Goal: Task Accomplishment & Management: Use online tool/utility

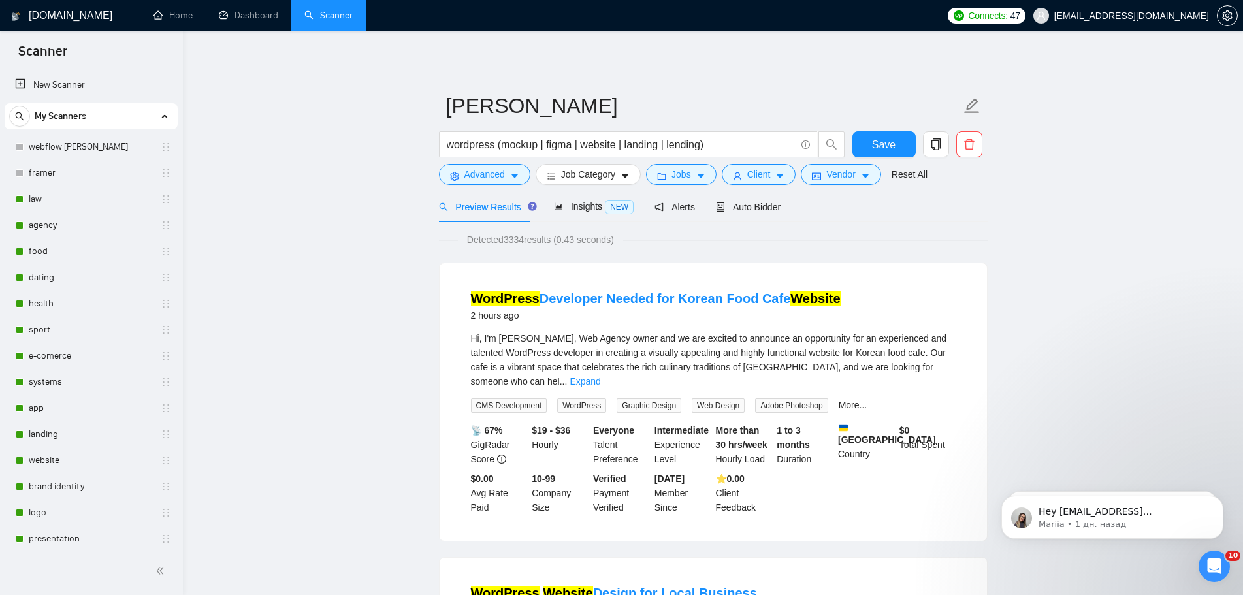
scroll to position [392, 0]
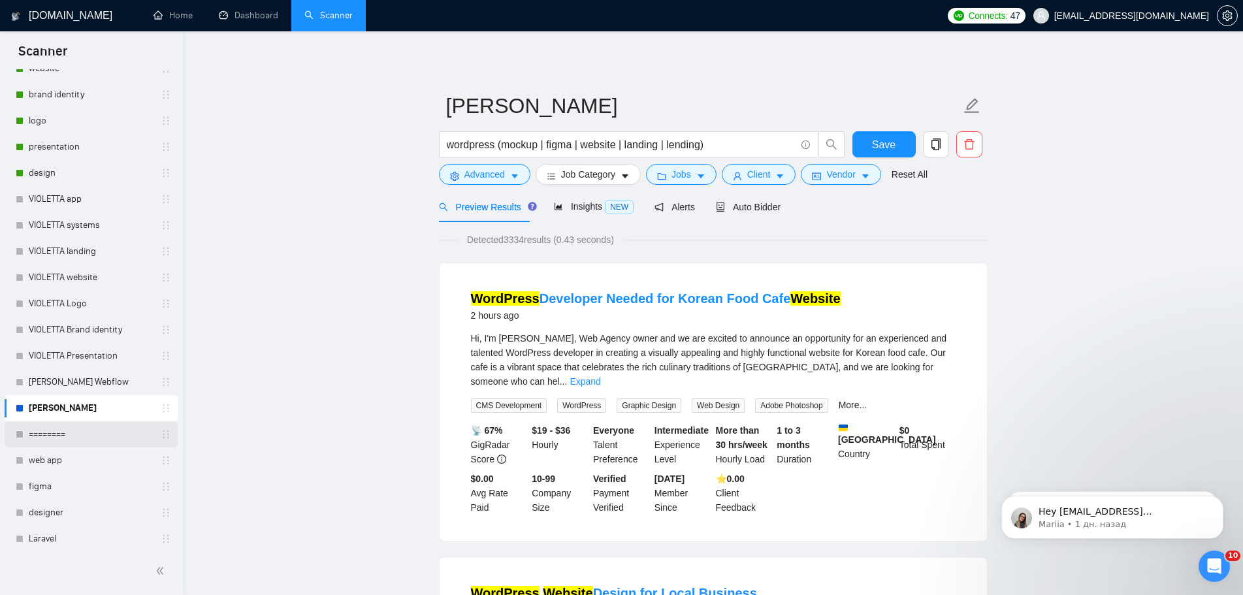
click at [57, 431] on link "========" at bounding box center [91, 434] width 124 height 26
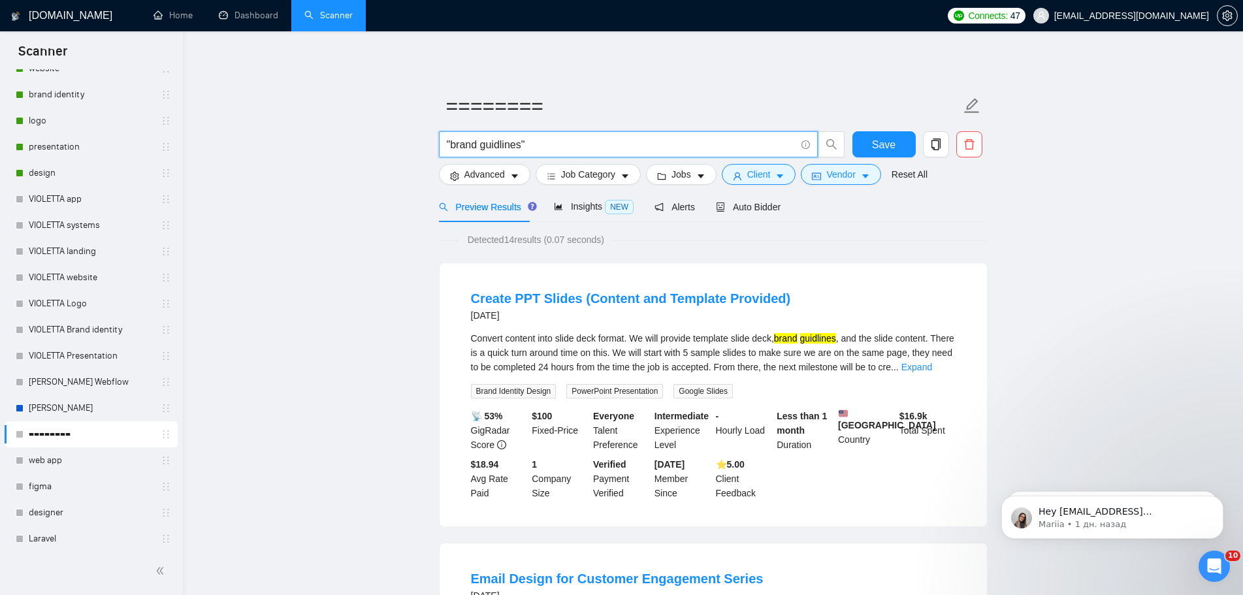
drag, startPoint x: 552, startPoint y: 141, endPoint x: 365, endPoint y: 145, distance: 186.9
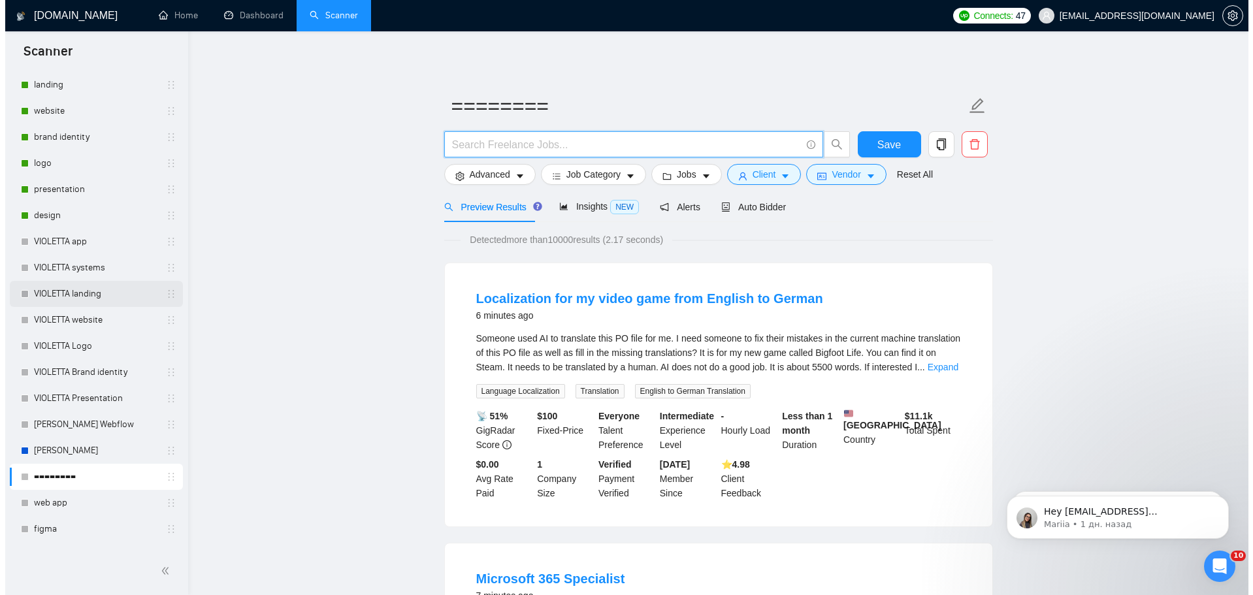
scroll to position [327, 0]
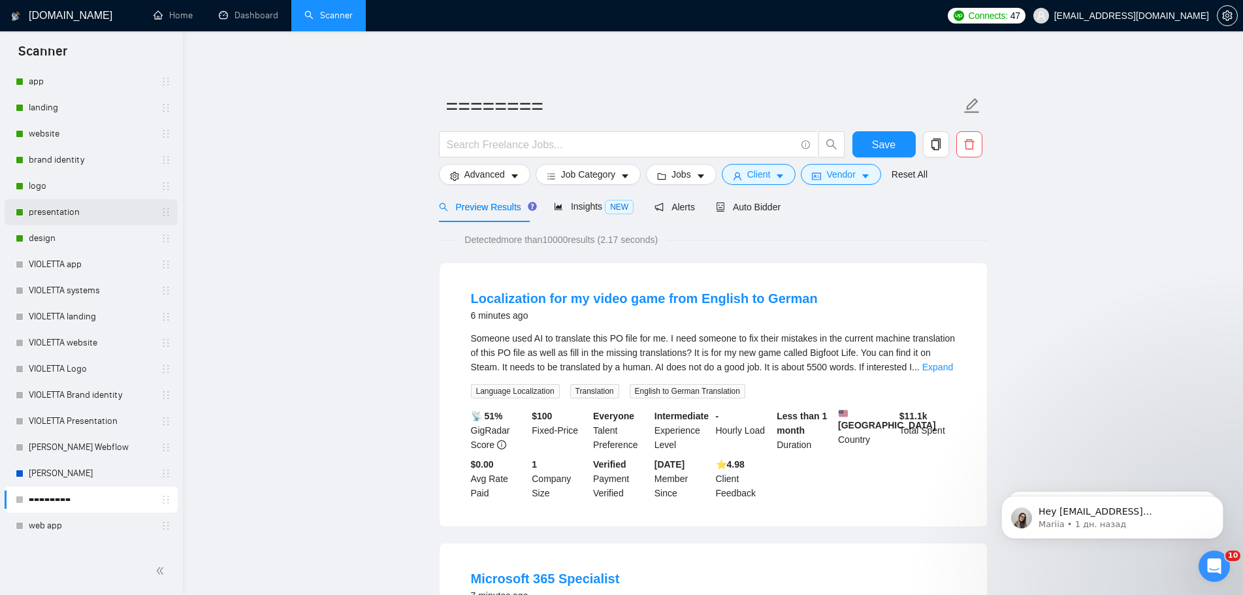
click at [87, 212] on link "presentation" at bounding box center [91, 212] width 124 height 26
click at [878, 143] on span "Save" at bounding box center [884, 145] width 24 height 16
click at [67, 210] on link "presentation" at bounding box center [91, 212] width 124 height 26
click at [66, 216] on link "presentation" at bounding box center [91, 212] width 124 height 26
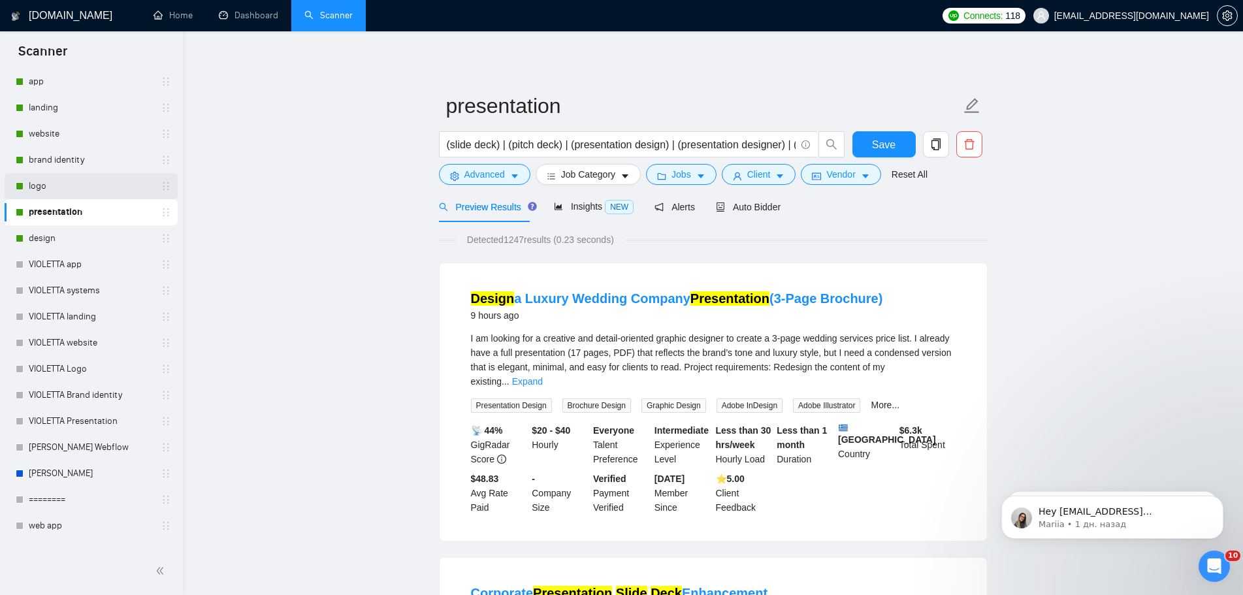
click at [65, 185] on link "logo" at bounding box center [91, 186] width 124 height 26
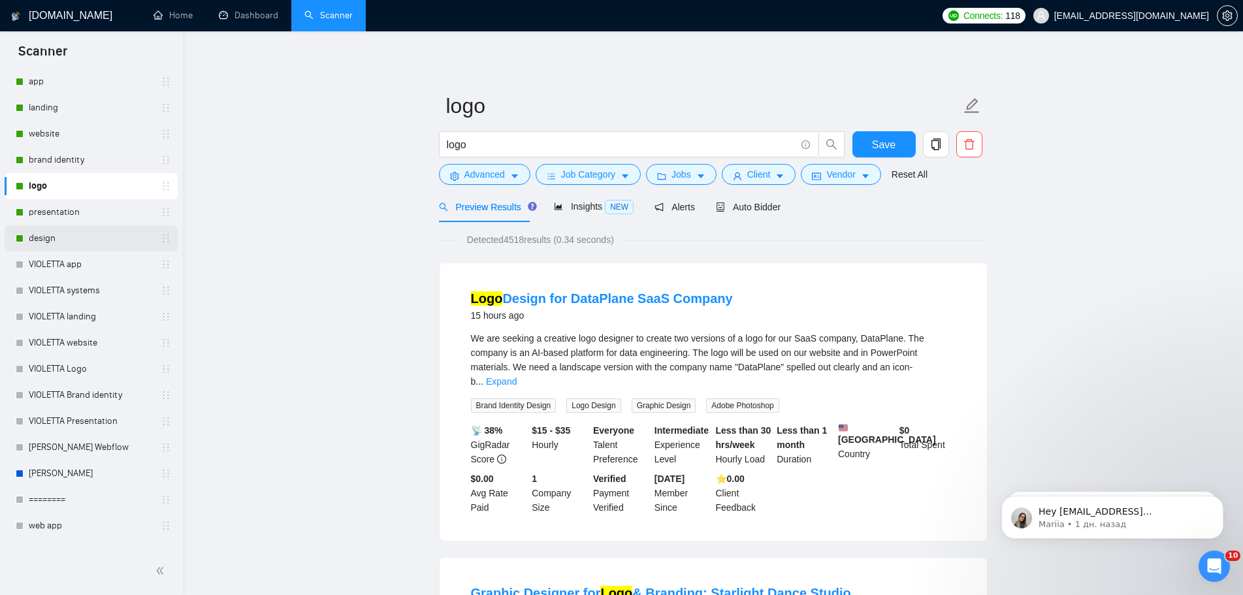
click at [61, 231] on link "design" at bounding box center [91, 238] width 124 height 26
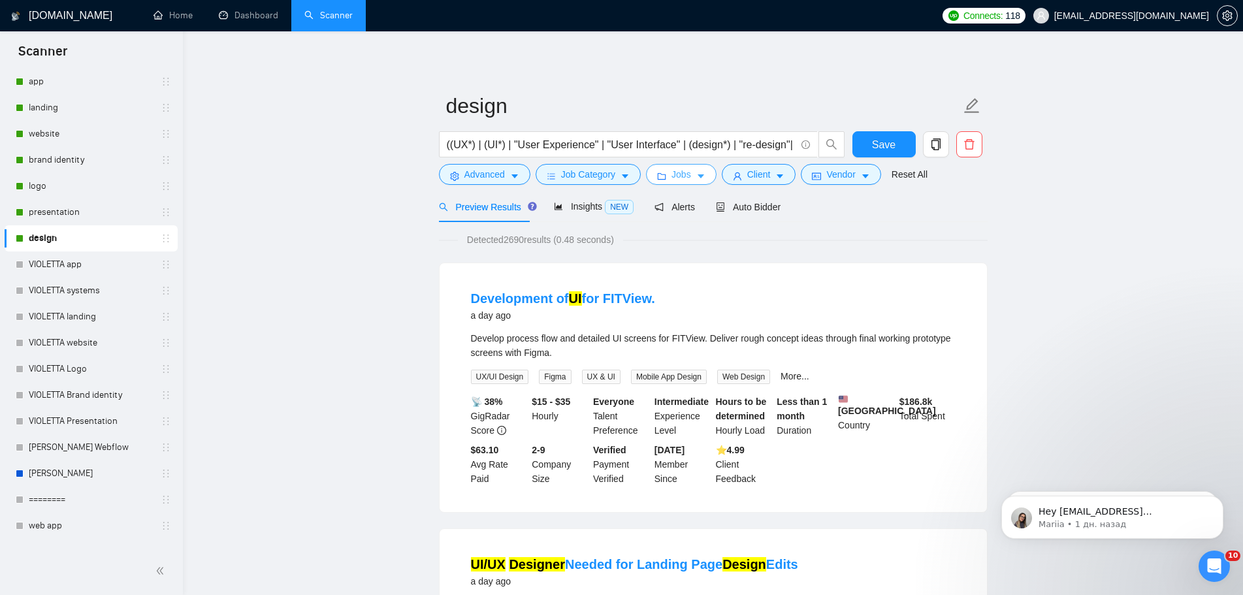
click at [692, 182] on button "Jobs" at bounding box center [681, 174] width 71 height 21
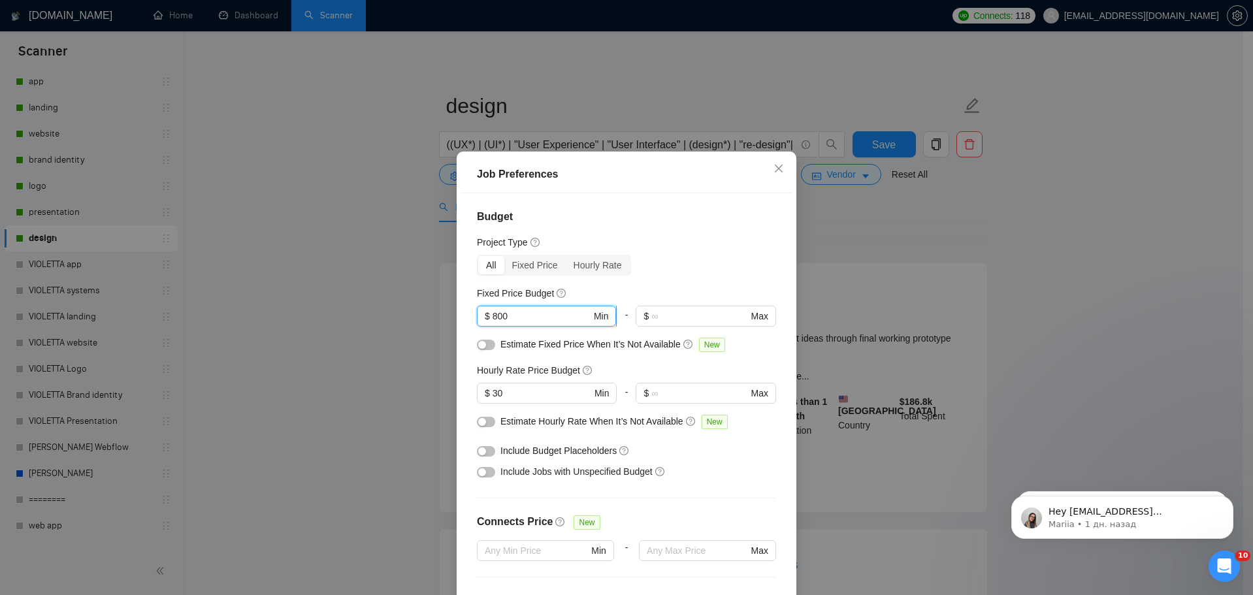
drag, startPoint x: 527, startPoint y: 319, endPoint x: 487, endPoint y: 322, distance: 40.6
click at [487, 322] on span "$ 800 Min" at bounding box center [546, 316] width 139 height 21
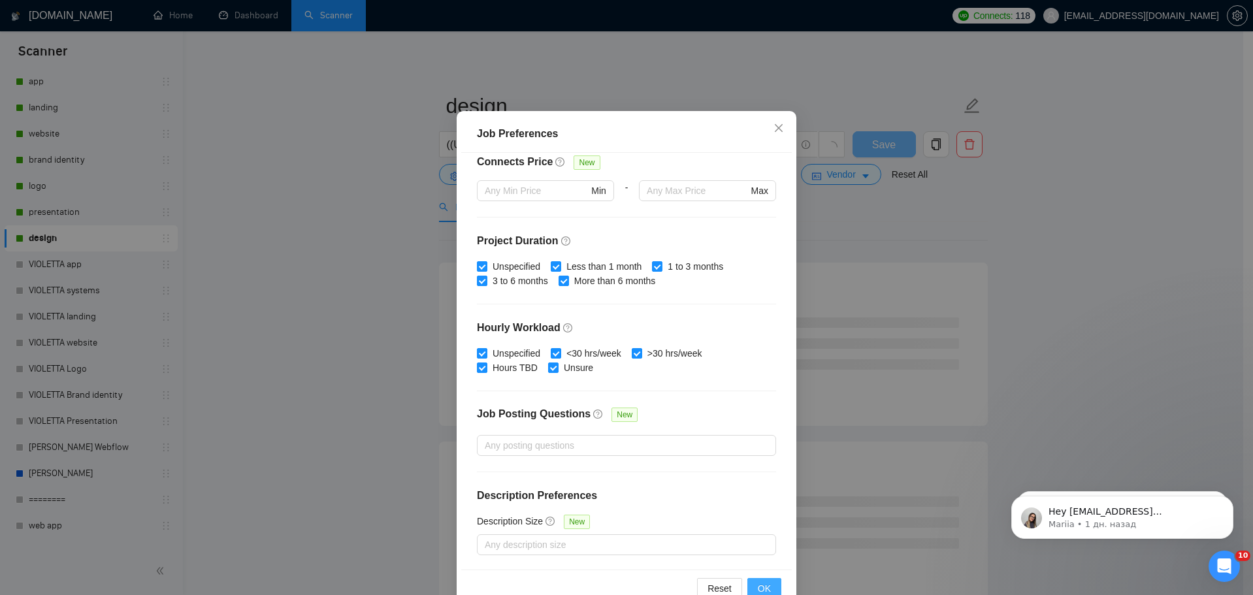
scroll to position [73, 0]
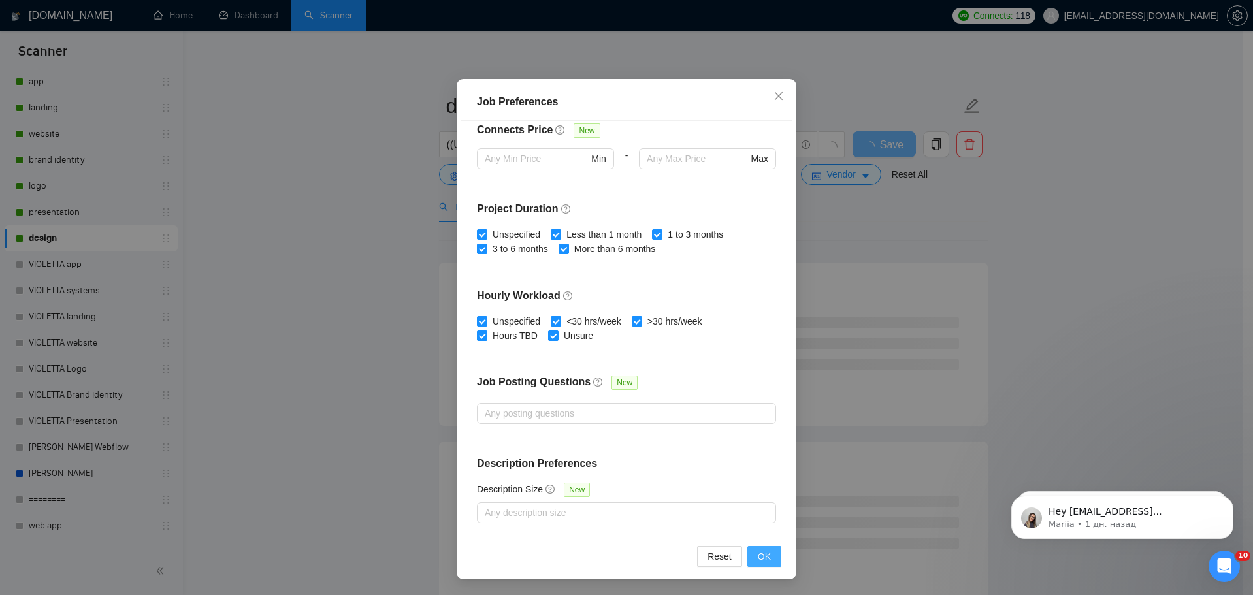
click at [762, 551] on span "OK" at bounding box center [764, 556] width 13 height 14
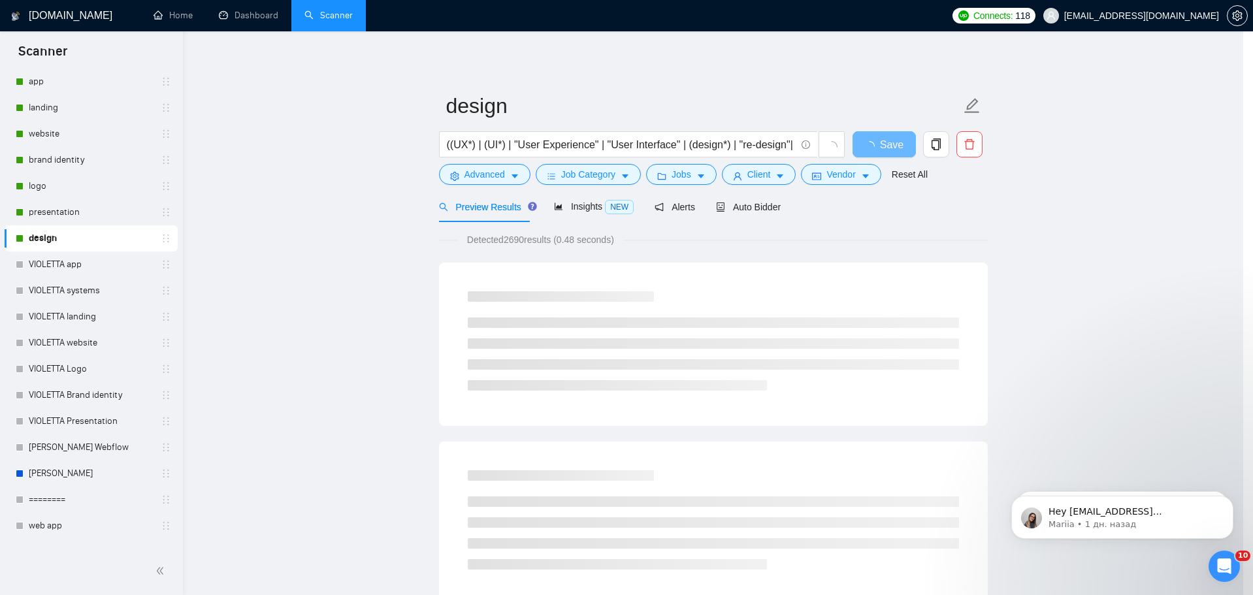
scroll to position [0, 0]
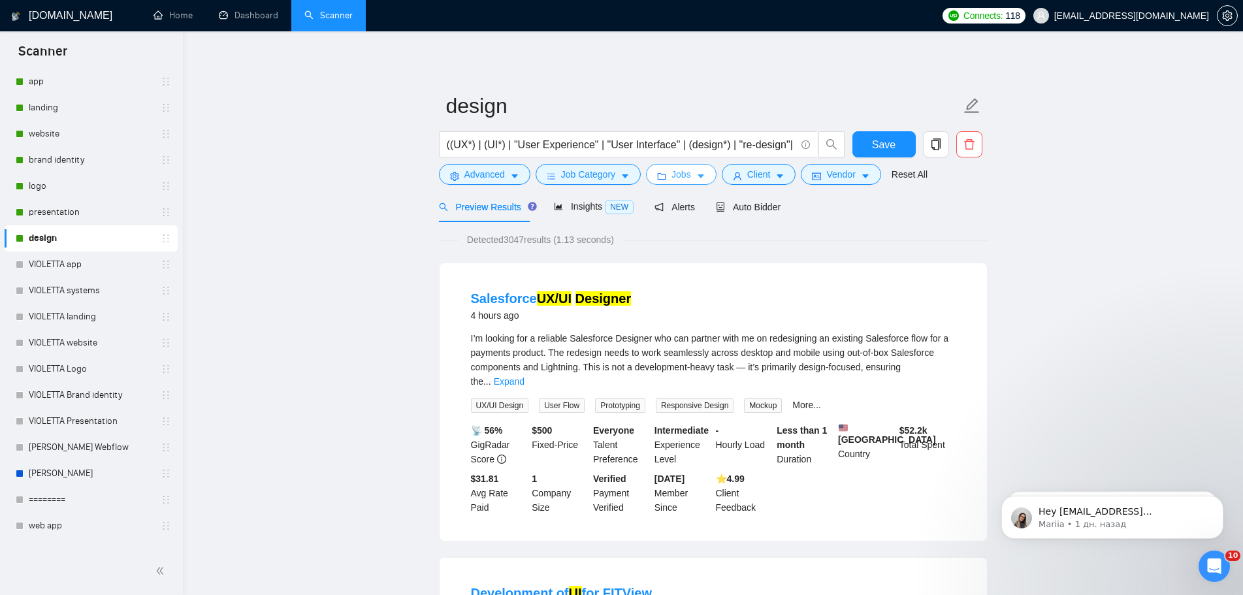
click at [696, 173] on icon "caret-down" at bounding box center [700, 176] width 9 height 9
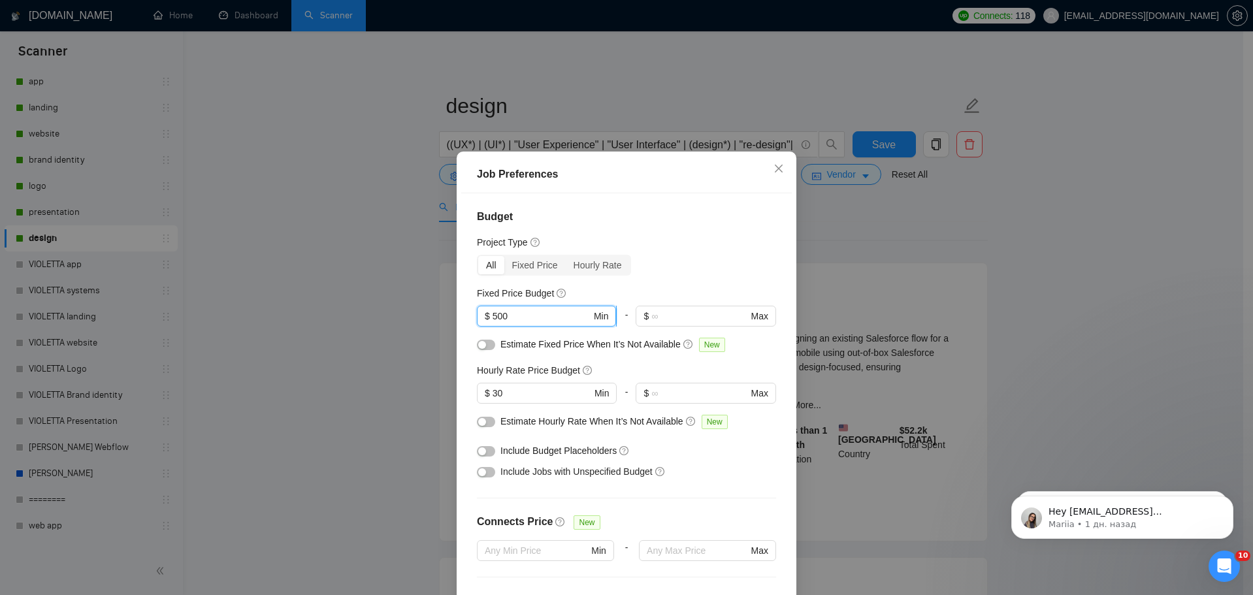
drag, startPoint x: 512, startPoint y: 317, endPoint x: 481, endPoint y: 321, distance: 31.0
click at [481, 321] on span "$ 500 Min" at bounding box center [546, 316] width 139 height 21
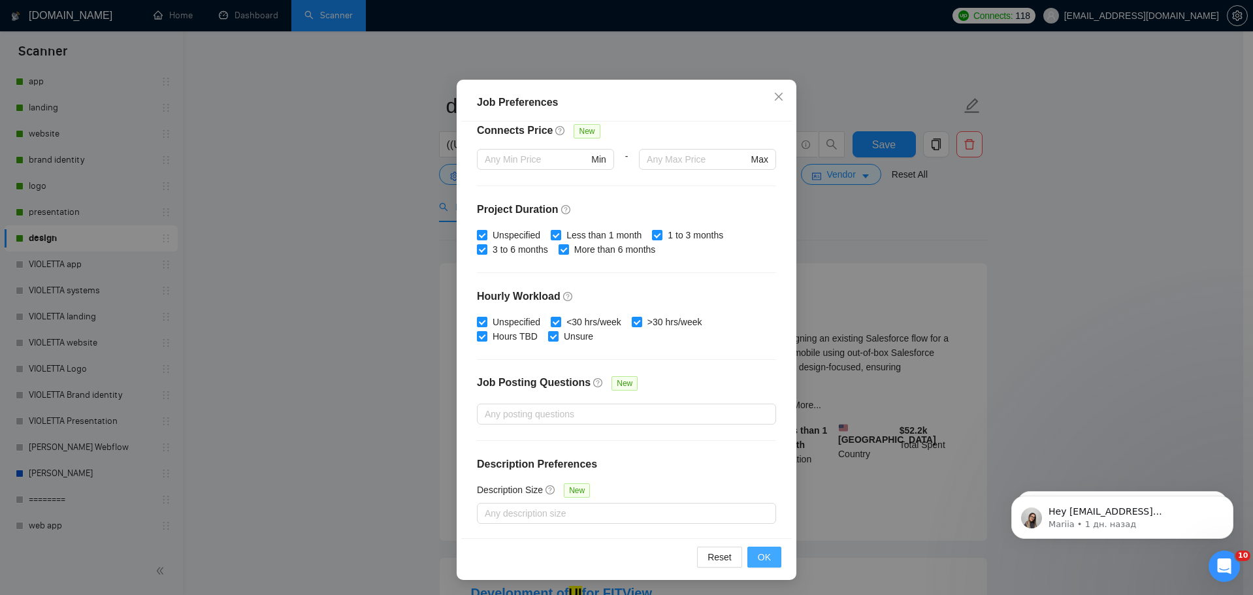
scroll to position [73, 0]
type input "800"
click at [766, 555] on button "OK" at bounding box center [764, 556] width 34 height 21
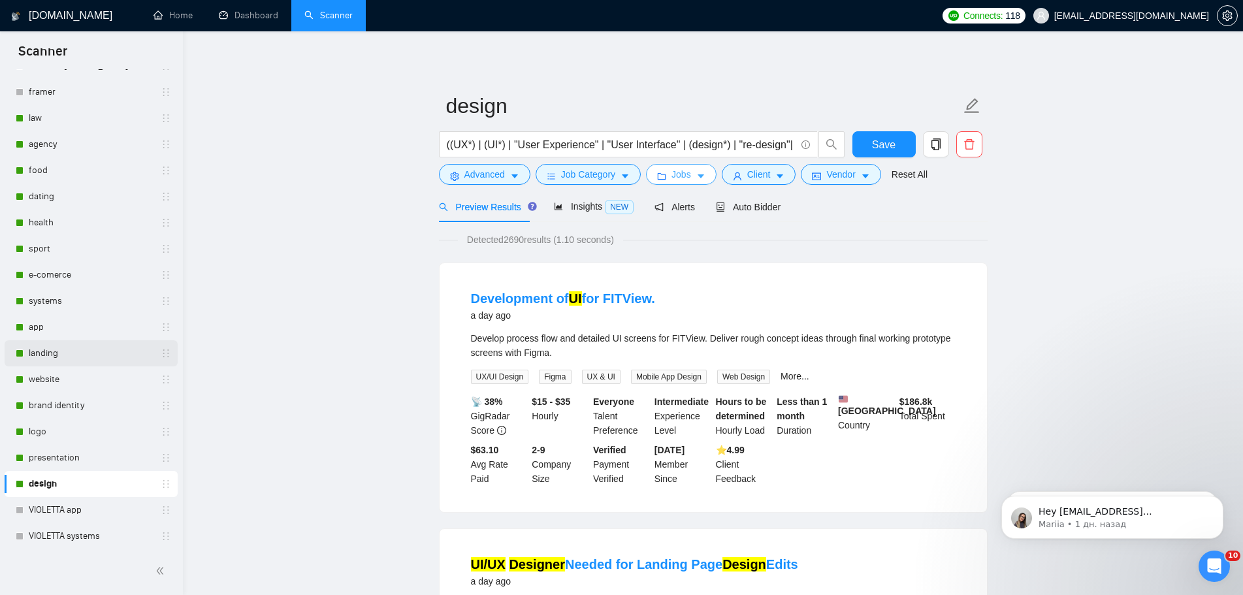
scroll to position [0, 0]
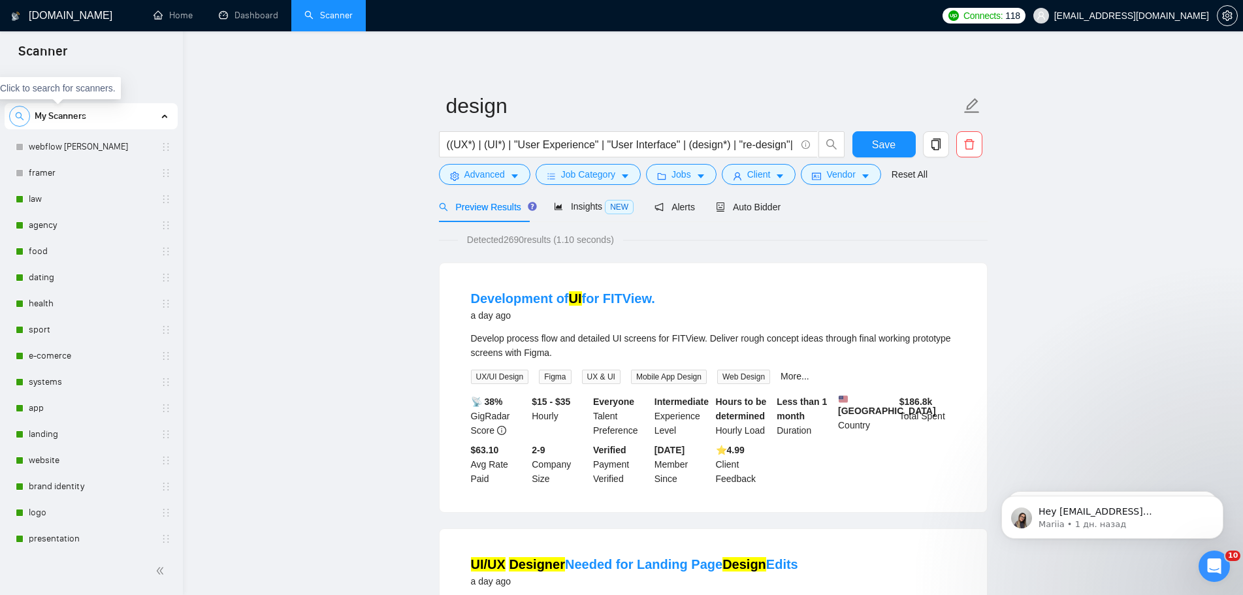
click at [19, 119] on icon "search" at bounding box center [19, 116] width 9 height 9
click at [159, 115] on icon "close-circle" at bounding box center [160, 115] width 9 height 9
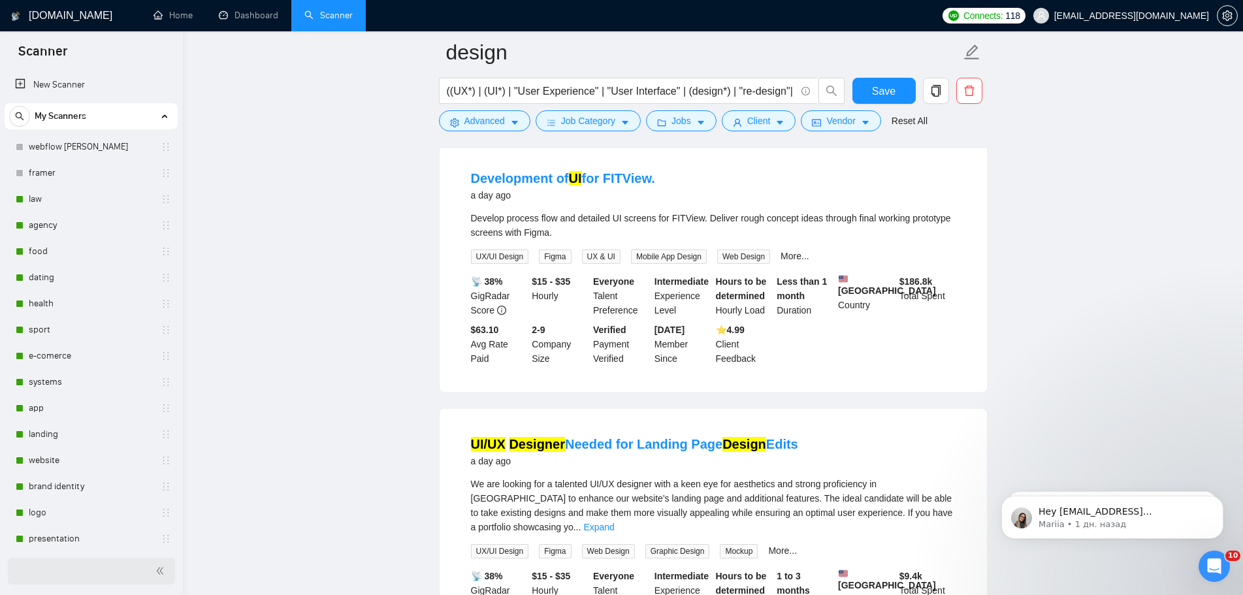
click at [164, 574] on icon "double-left" at bounding box center [160, 570] width 9 height 9
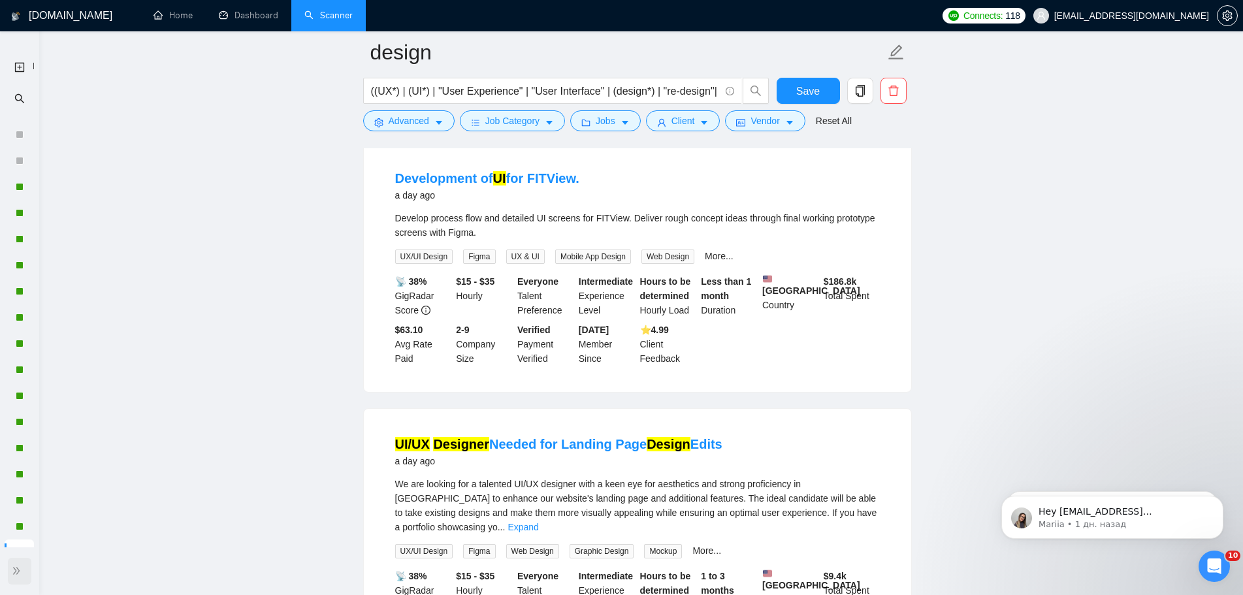
click at [12, 566] on icon "double-right" at bounding box center [16, 570] width 9 height 9
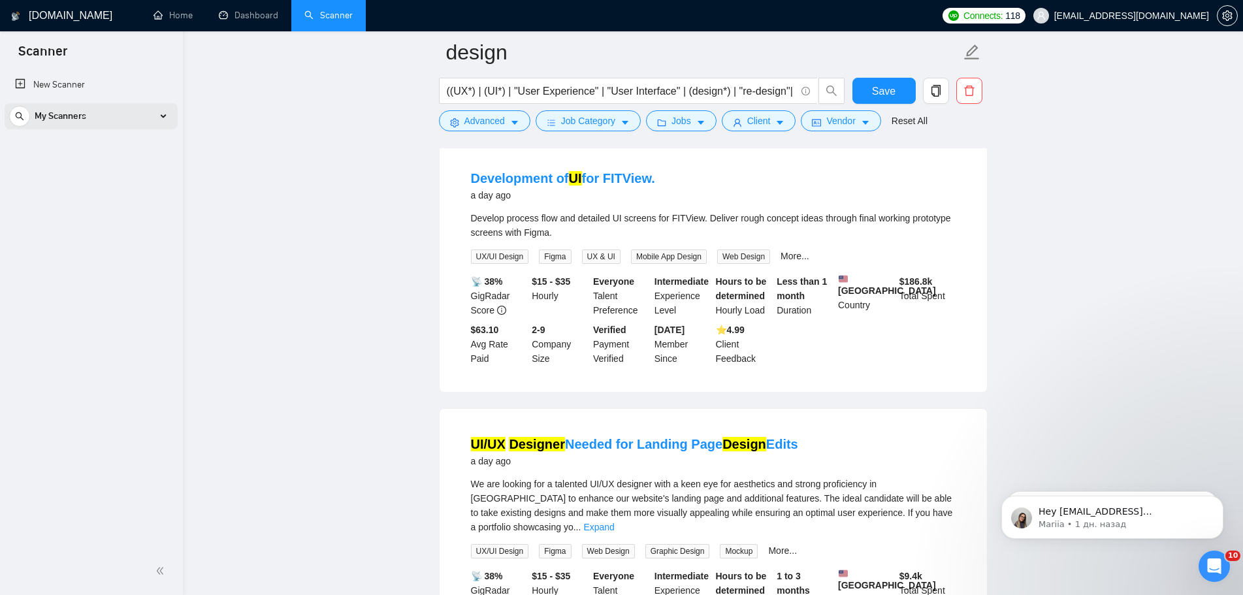
click at [158, 112] on div "My Scanners" at bounding box center [91, 116] width 164 height 26
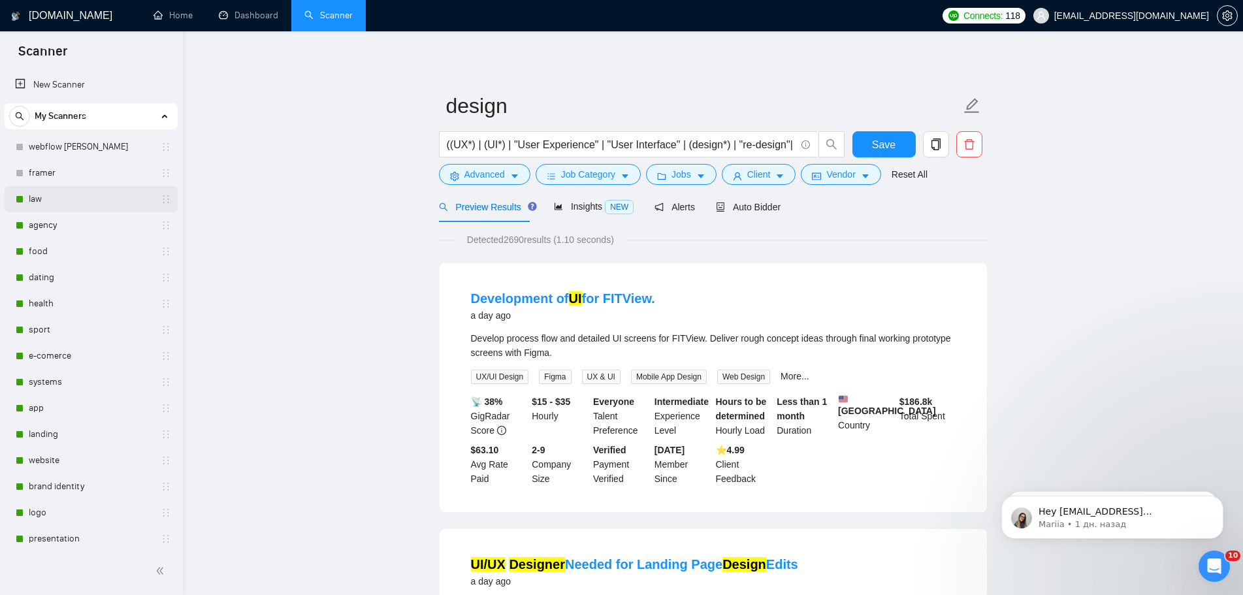
click at [50, 208] on link "law" at bounding box center [91, 199] width 124 height 26
click at [877, 154] on button "Save" at bounding box center [884, 144] width 63 height 26
click at [40, 203] on link "law" at bounding box center [91, 199] width 124 height 26
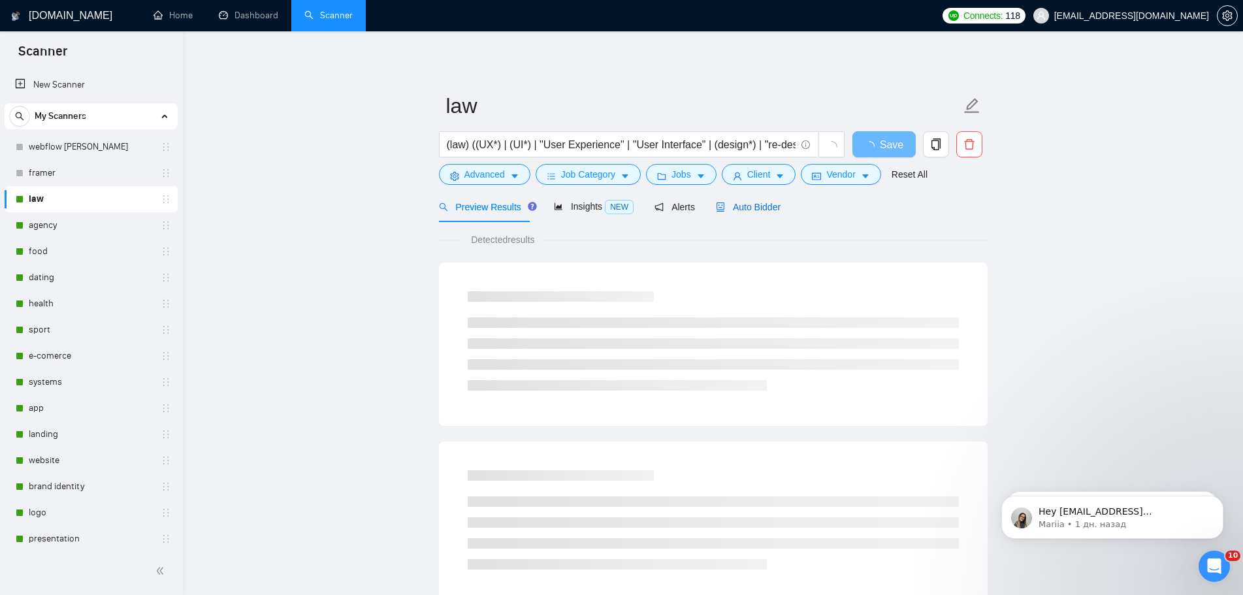
click at [752, 207] on span "Auto Bidder" at bounding box center [748, 207] width 65 height 10
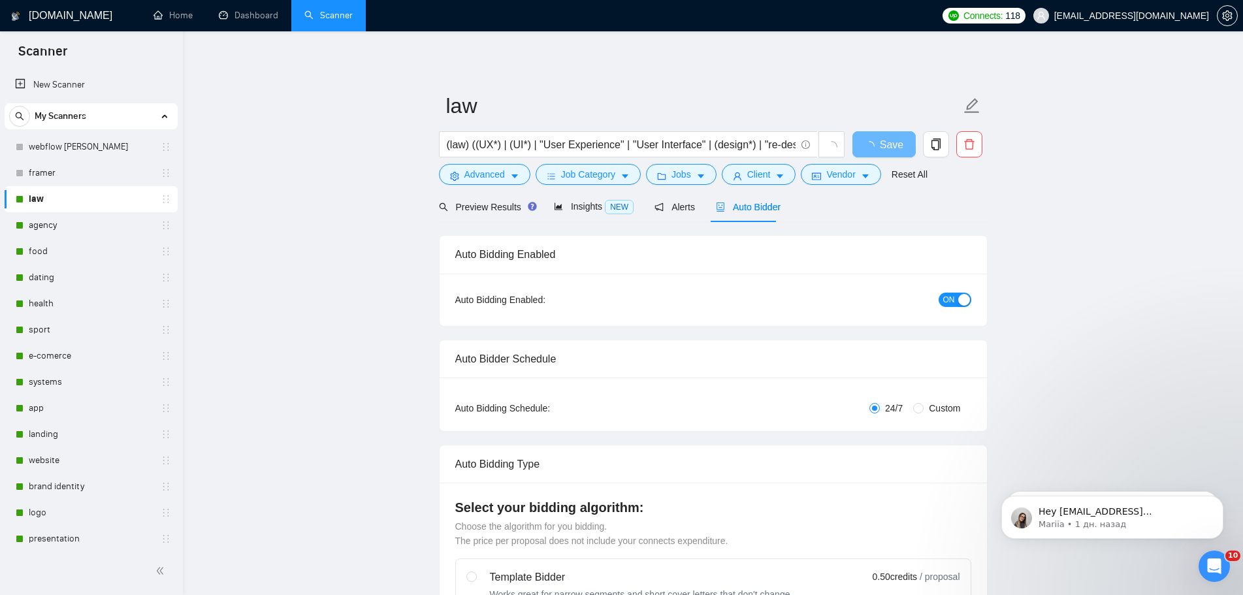
radio input "false"
radio input "true"
checkbox input "true"
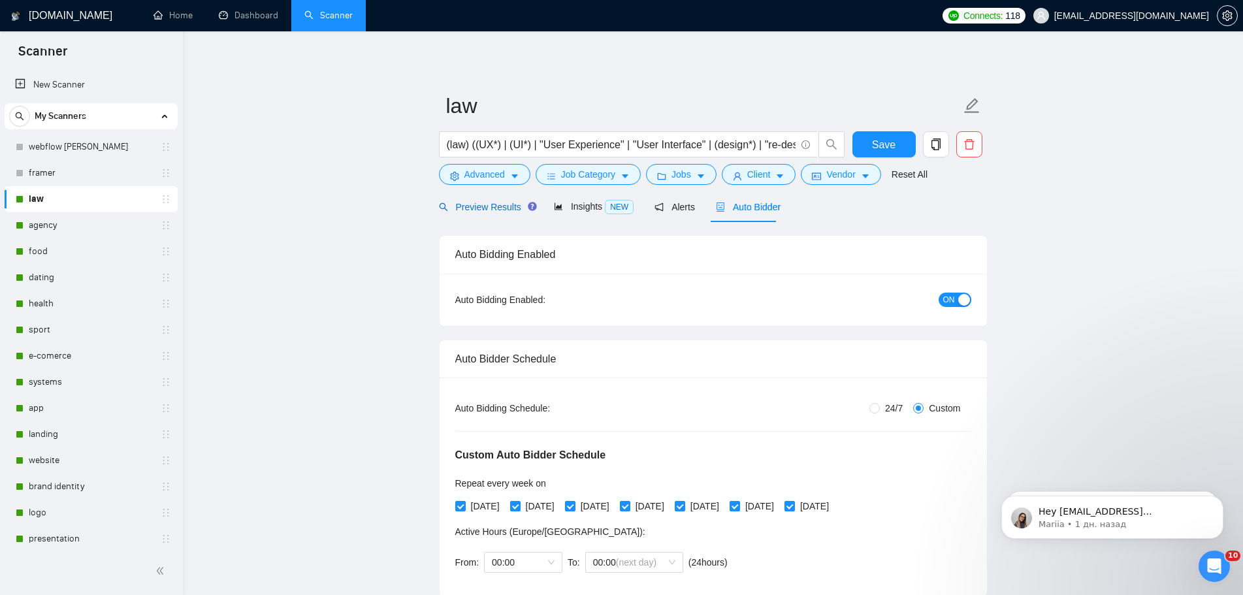
click at [493, 206] on span "Preview Results" at bounding box center [486, 207] width 94 height 10
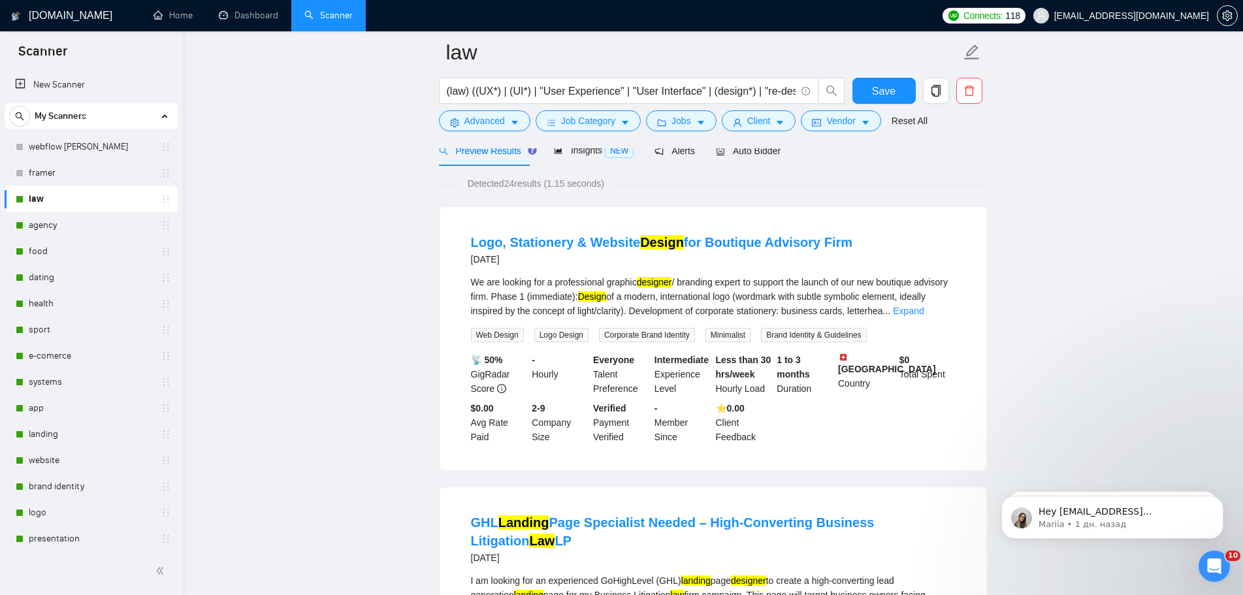
scroll to position [131, 0]
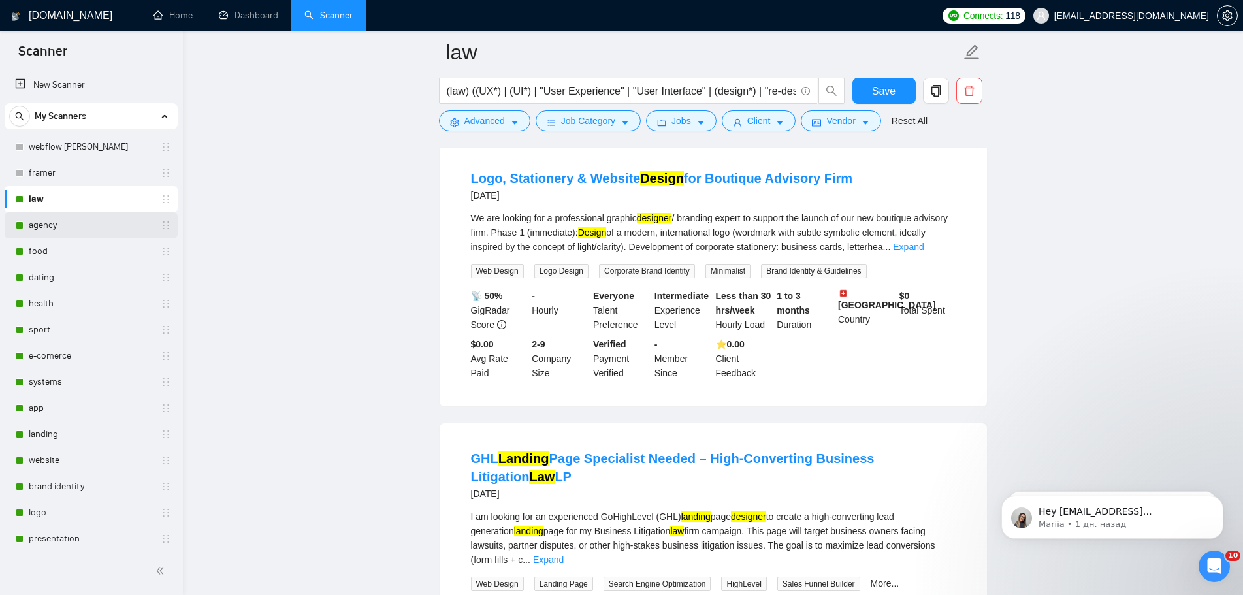
click at [65, 223] on link "agency" at bounding box center [91, 225] width 124 height 26
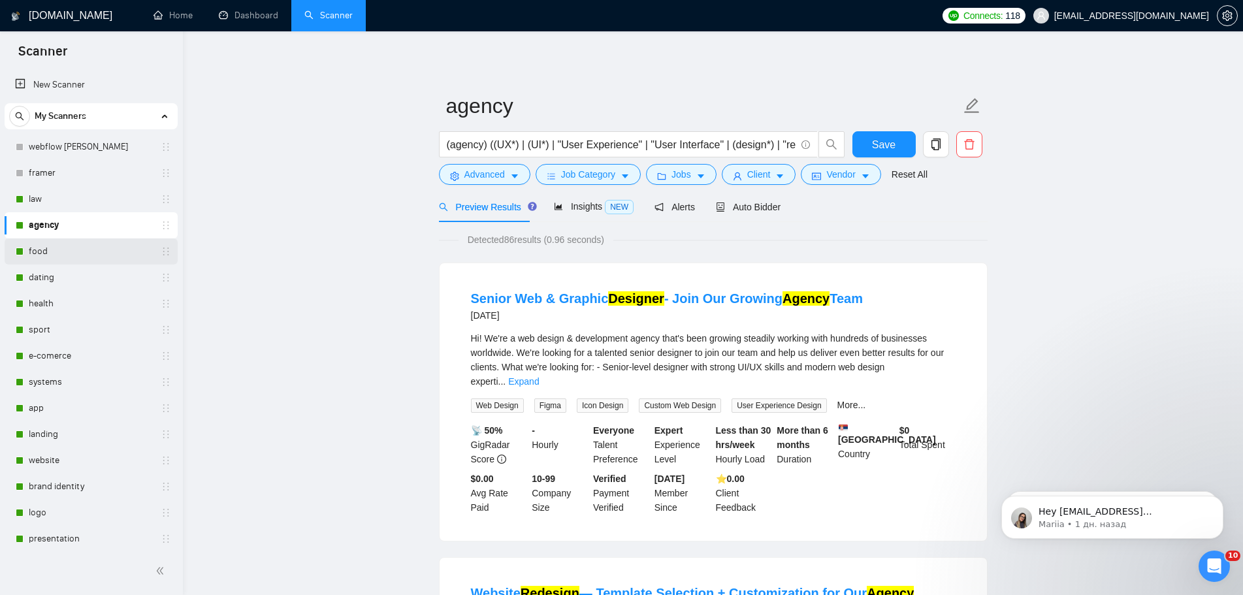
click at [46, 251] on link "food" at bounding box center [91, 251] width 124 height 26
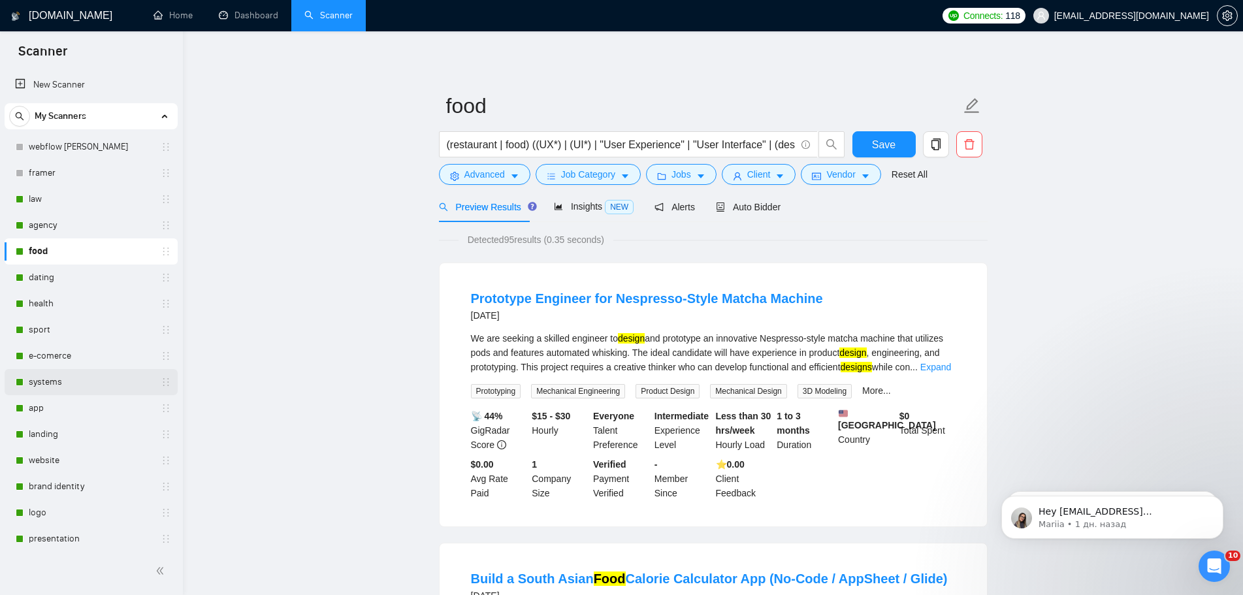
click at [63, 378] on link "systems" at bounding box center [91, 382] width 124 height 26
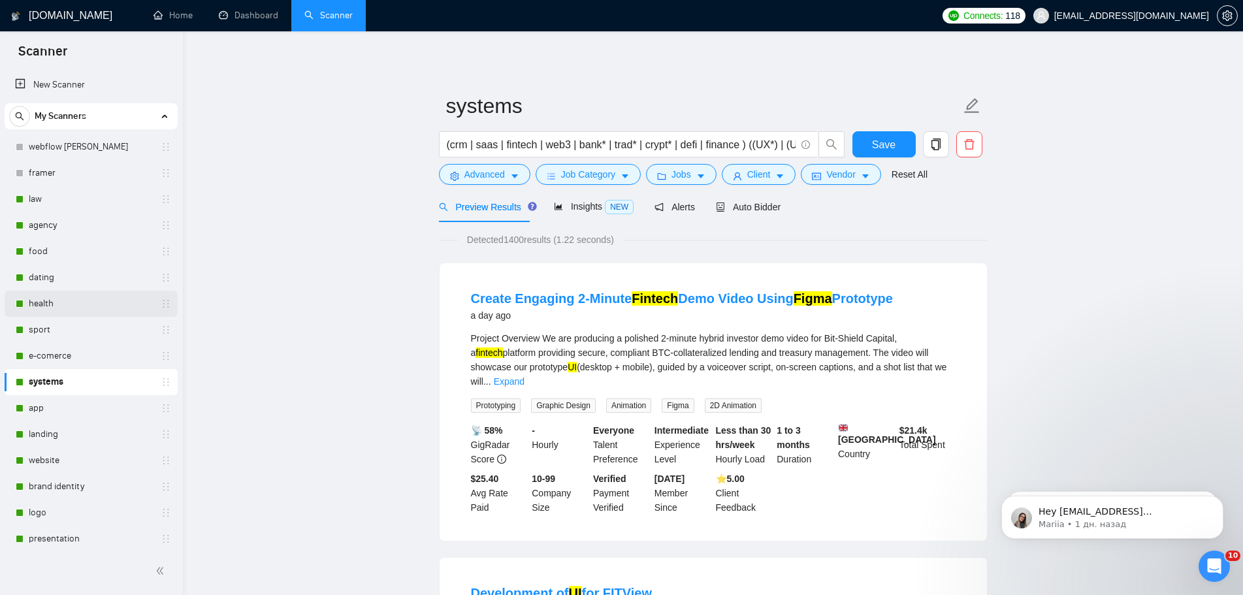
click at [70, 310] on link "health" at bounding box center [91, 304] width 124 height 26
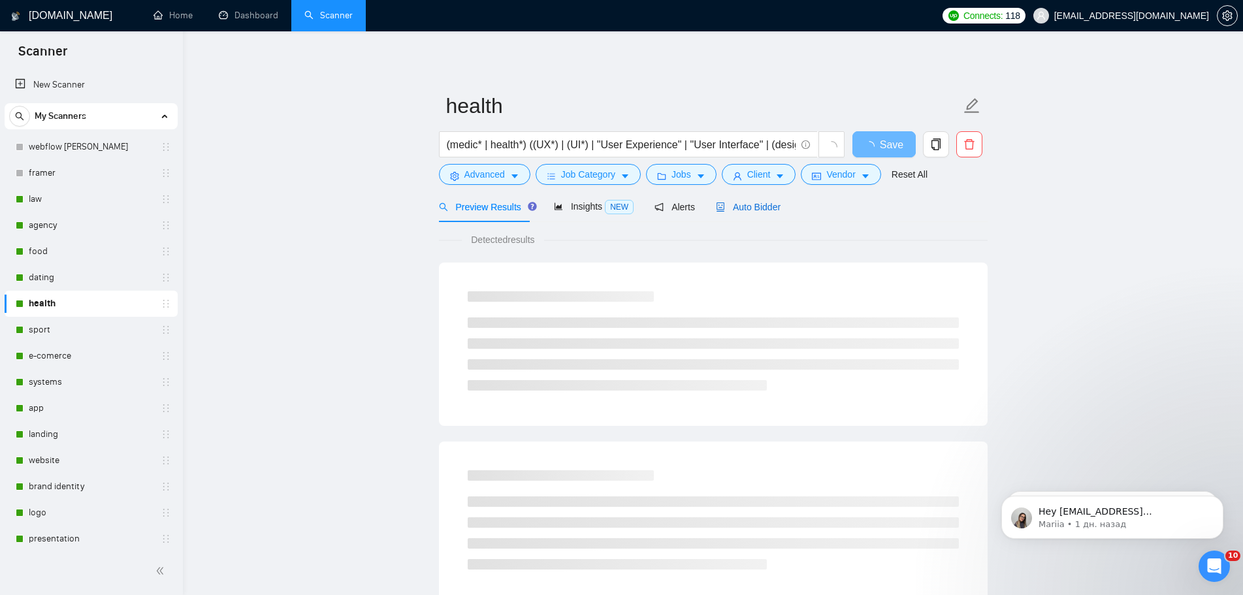
click at [759, 207] on span "Auto Bidder" at bounding box center [748, 207] width 65 height 10
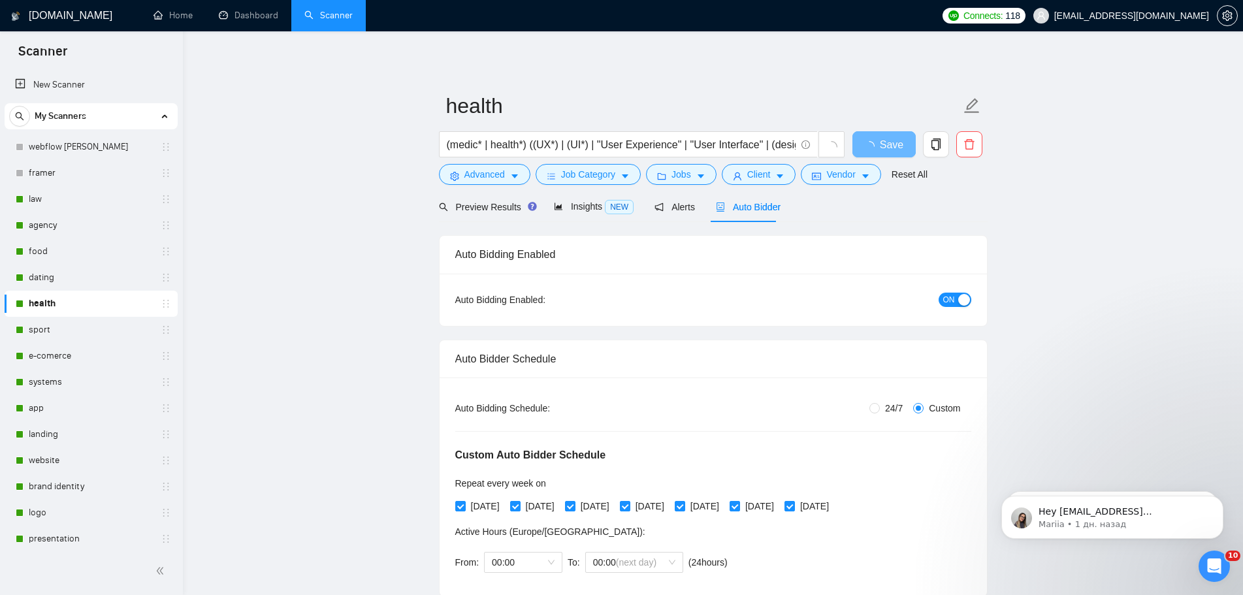
checkbox input "true"
click at [493, 209] on span "Preview Results" at bounding box center [486, 207] width 94 height 10
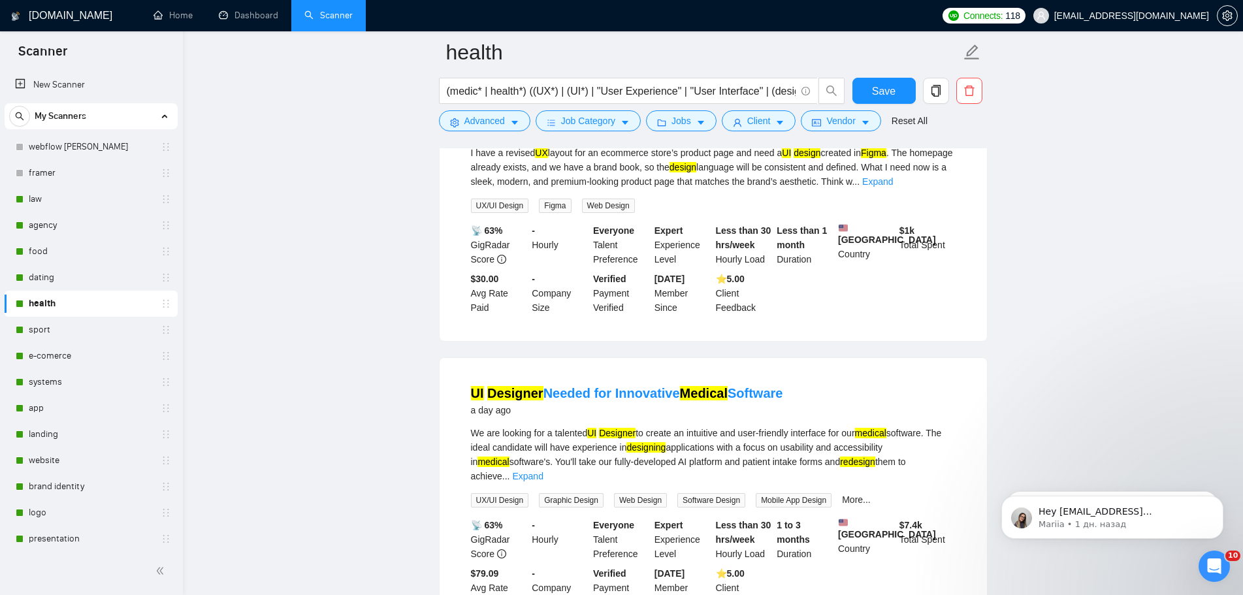
scroll to position [65, 0]
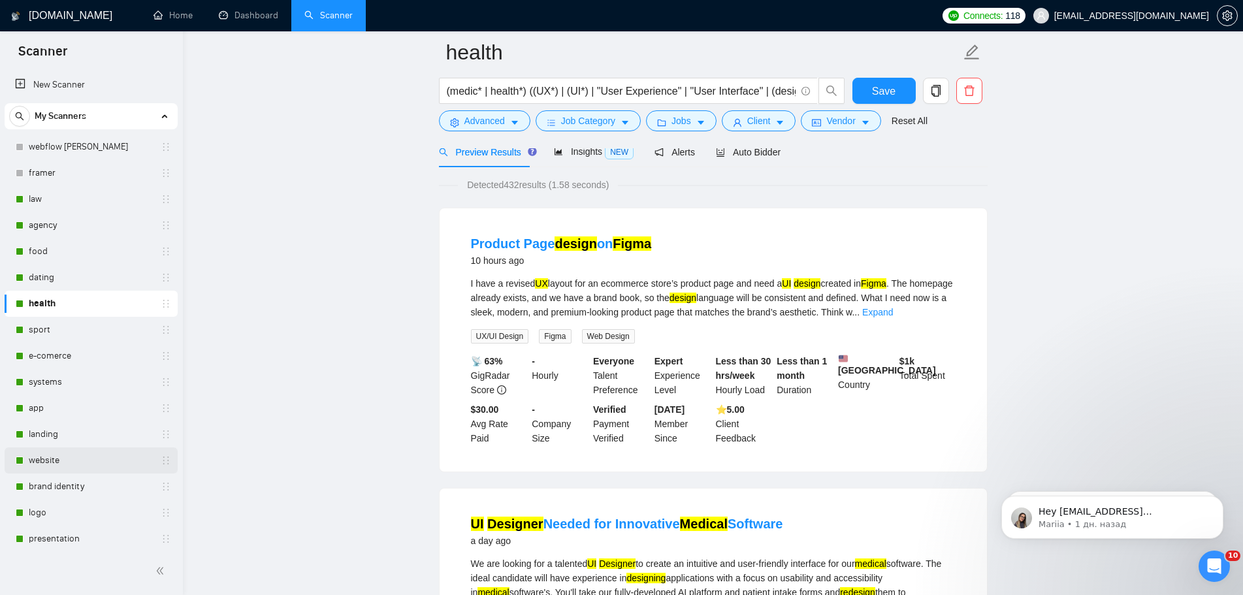
click at [61, 459] on link "website" at bounding box center [91, 461] width 124 height 26
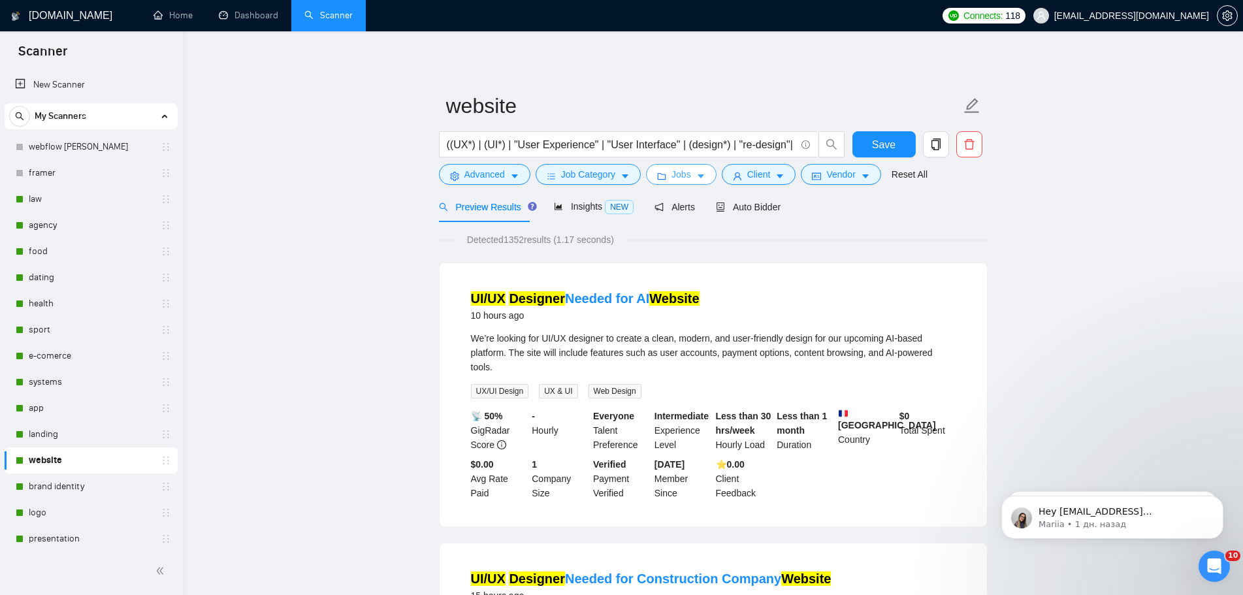
click at [685, 182] on span "Jobs" at bounding box center [682, 174] width 20 height 14
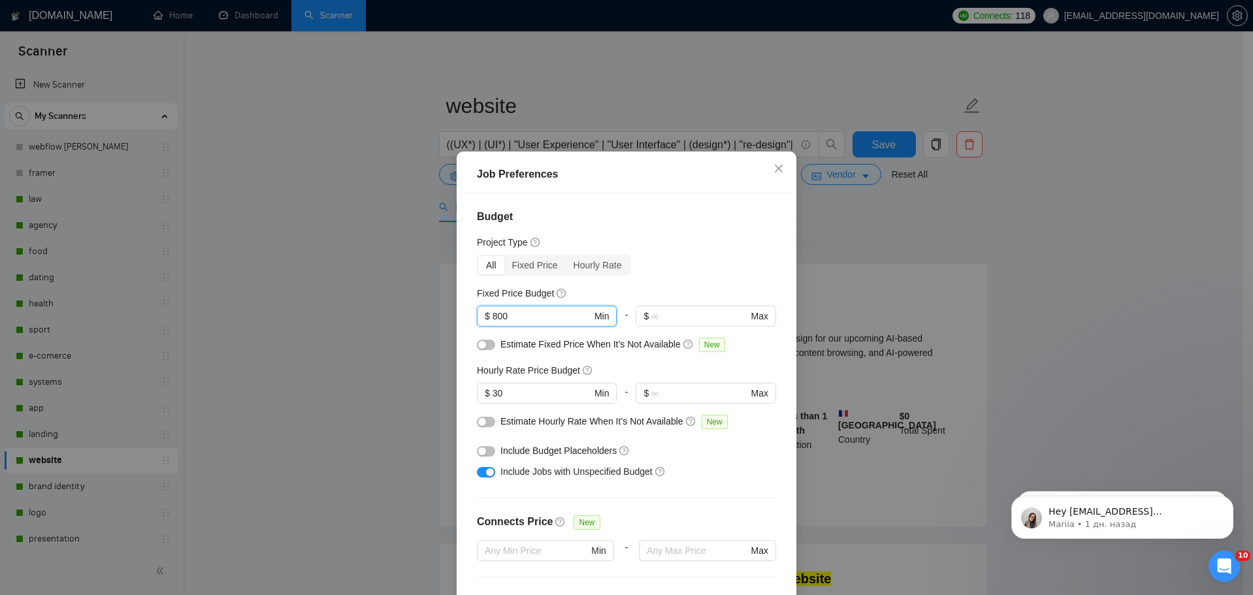
drag, startPoint x: 516, startPoint y: 321, endPoint x: 488, endPoint y: 327, distance: 28.2
click at [488, 327] on div "800 $ 800 Min" at bounding box center [547, 321] width 140 height 31
type input "500"
drag, startPoint x: 626, startPoint y: 160, endPoint x: 786, endPoint y: 240, distance: 179.1
click at [836, 151] on div "Job Preferences Budget Project Type All Fixed Price Hourly Rate Fixed Price Bud…" at bounding box center [626, 297] width 1253 height 595
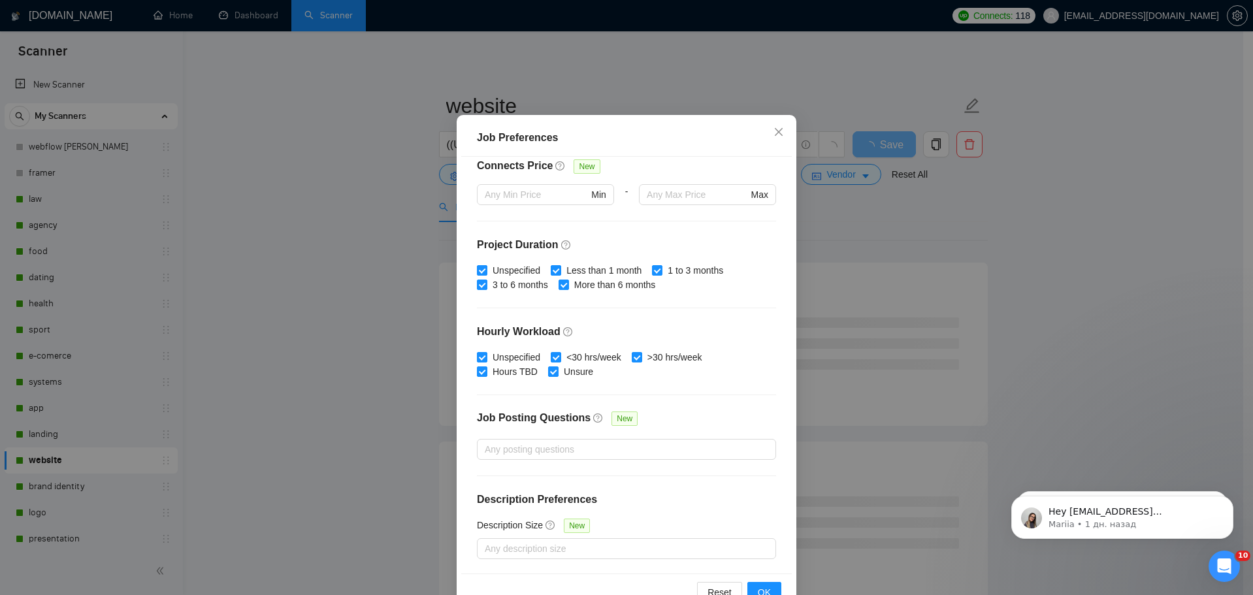
scroll to position [73, 0]
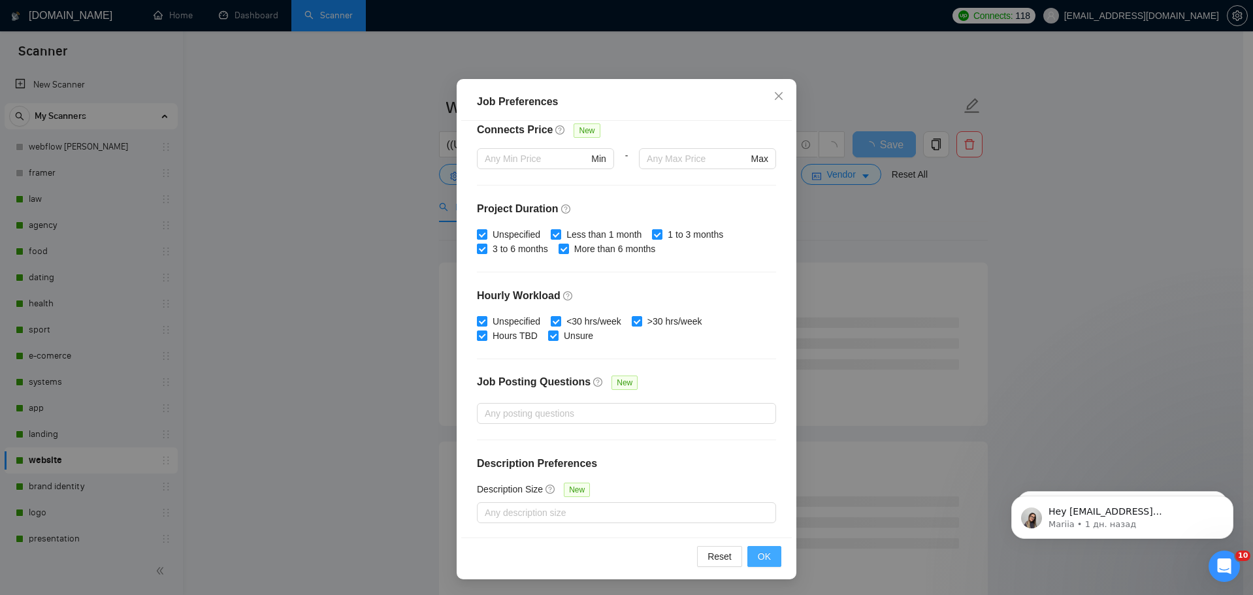
click at [760, 548] on button "OK" at bounding box center [764, 556] width 34 height 21
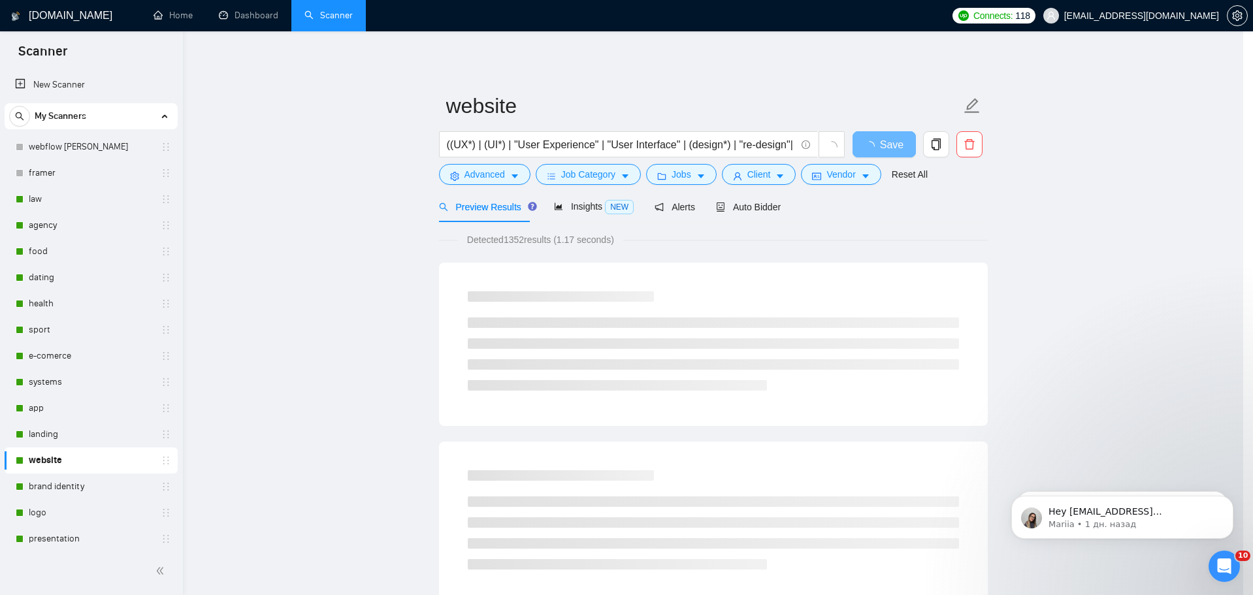
scroll to position [0, 0]
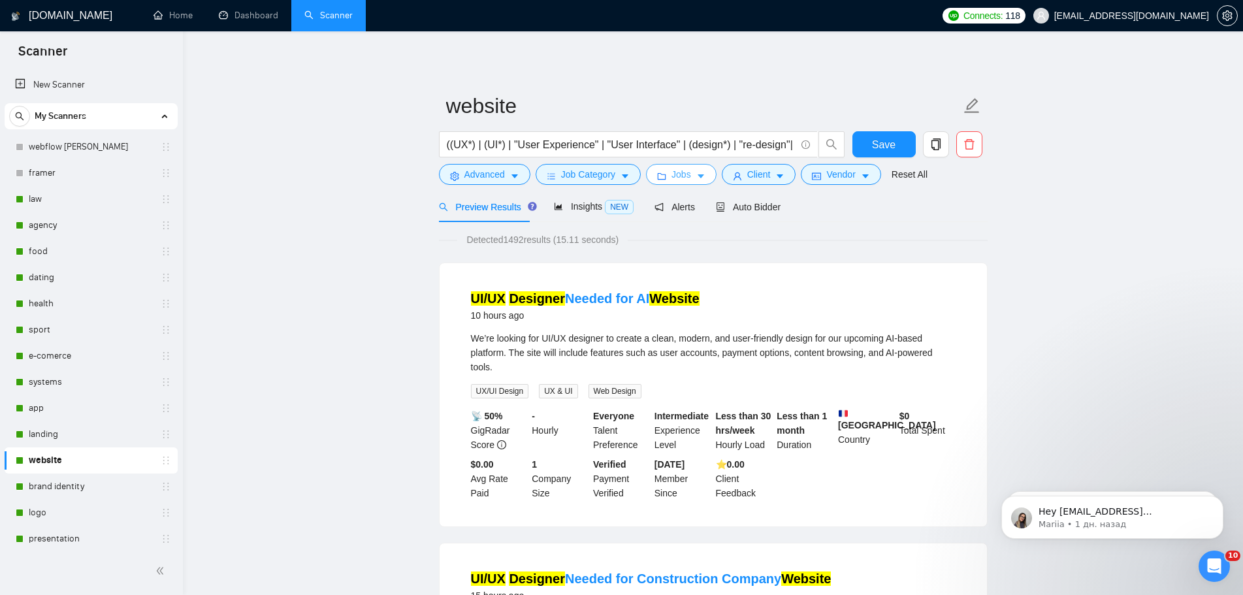
click at [690, 171] on button "Jobs" at bounding box center [681, 174] width 71 height 21
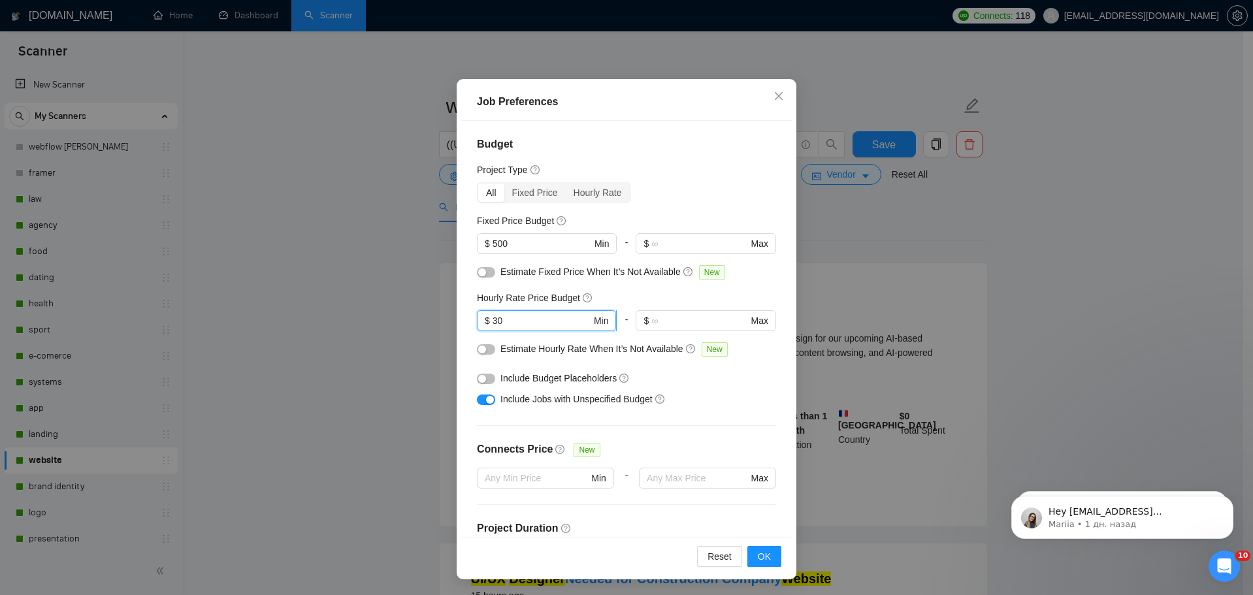
drag, startPoint x: 518, startPoint y: 316, endPoint x: 483, endPoint y: 319, distance: 35.4
click at [483, 319] on span "$ 30 Min" at bounding box center [546, 320] width 139 height 21
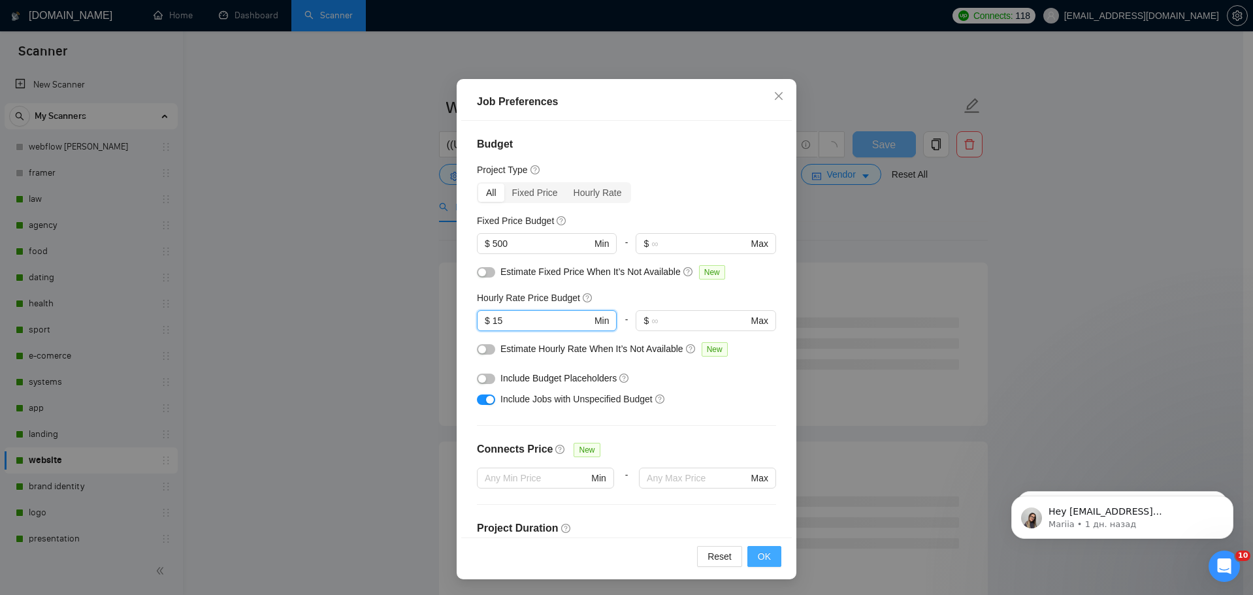
type input "15"
click at [761, 557] on span "OK" at bounding box center [764, 556] width 13 height 14
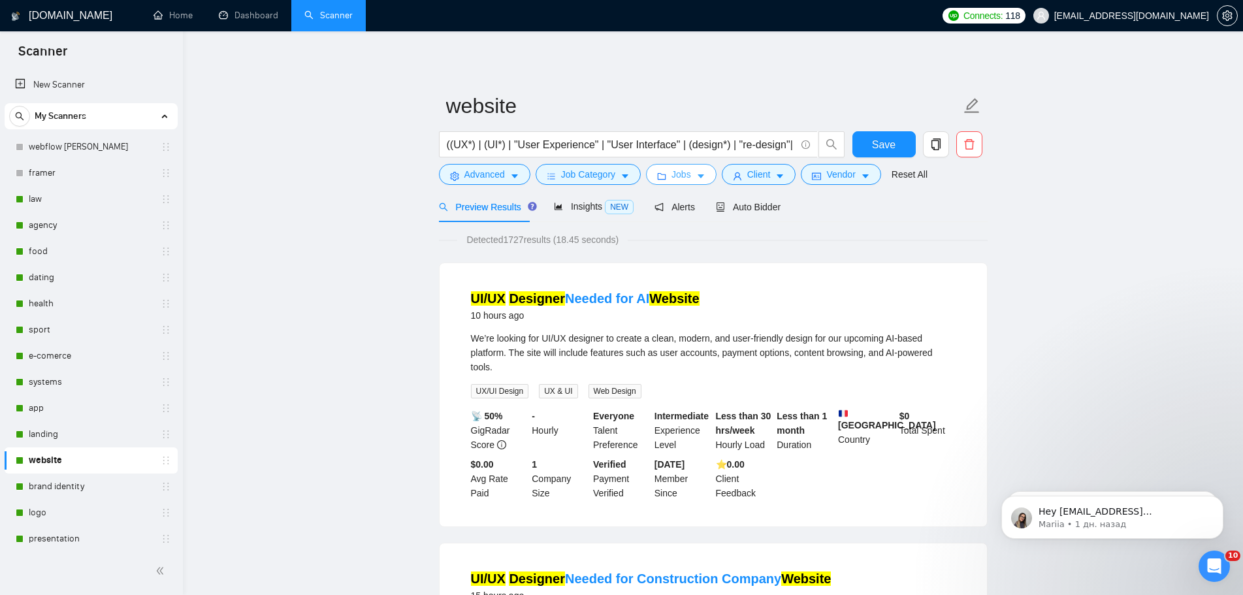
click at [683, 174] on span "Jobs" at bounding box center [682, 174] width 20 height 14
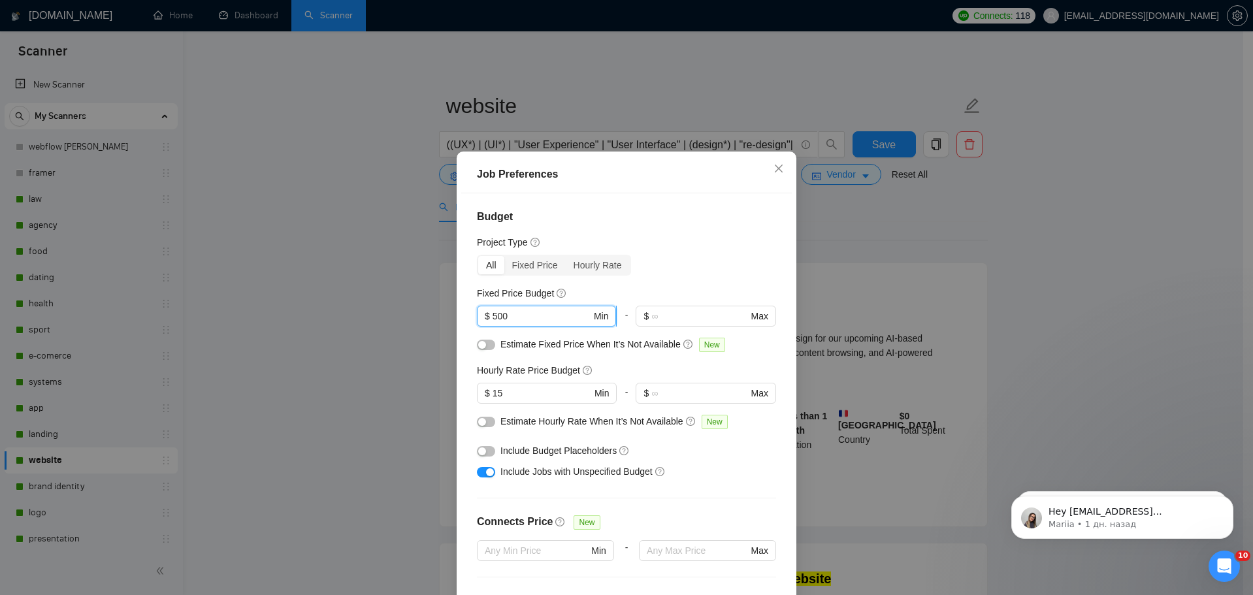
drag, startPoint x: 536, startPoint y: 319, endPoint x: 484, endPoint y: 320, distance: 52.3
click at [484, 319] on span "$ 500 Min" at bounding box center [546, 316] width 139 height 21
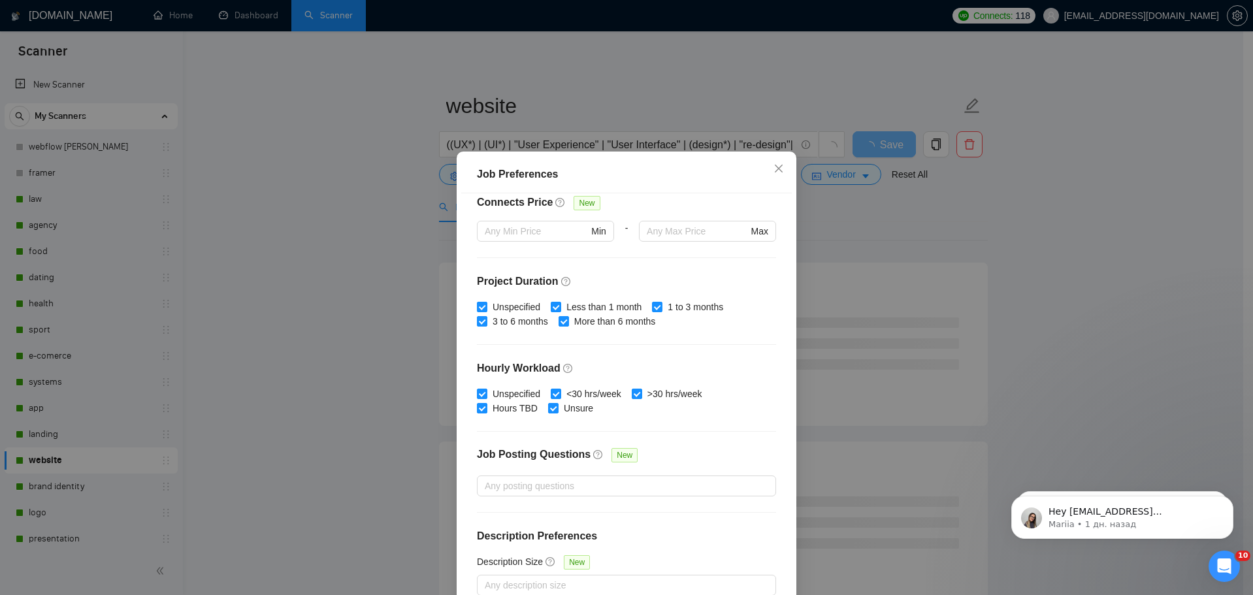
scroll to position [73, 0]
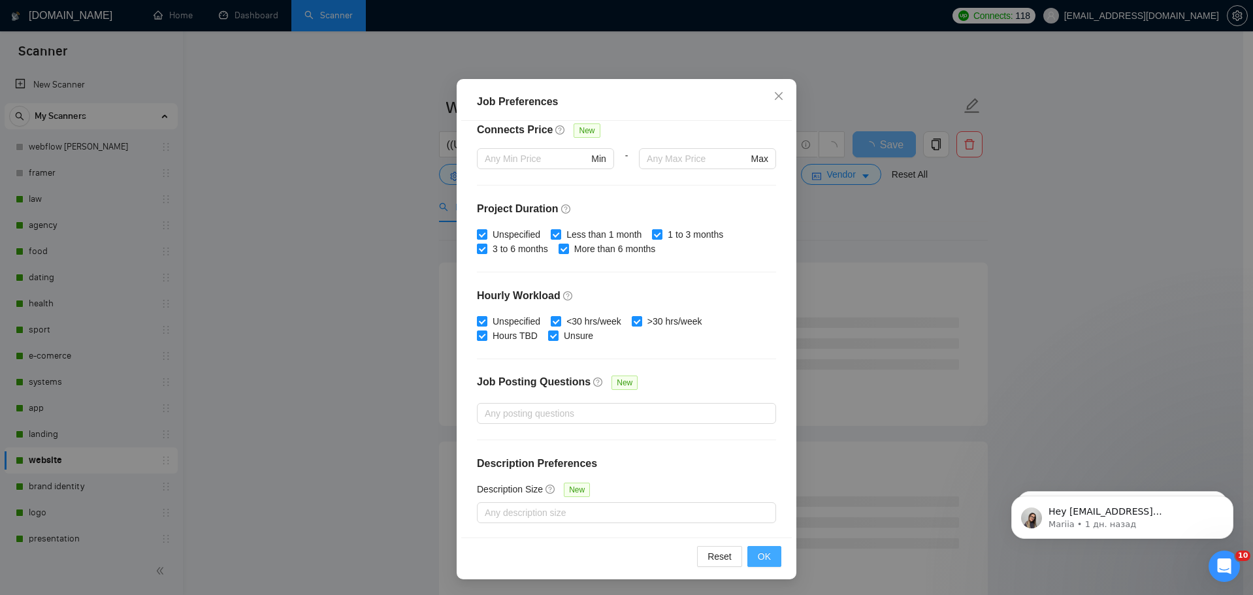
click at [767, 557] on button "OK" at bounding box center [764, 556] width 34 height 21
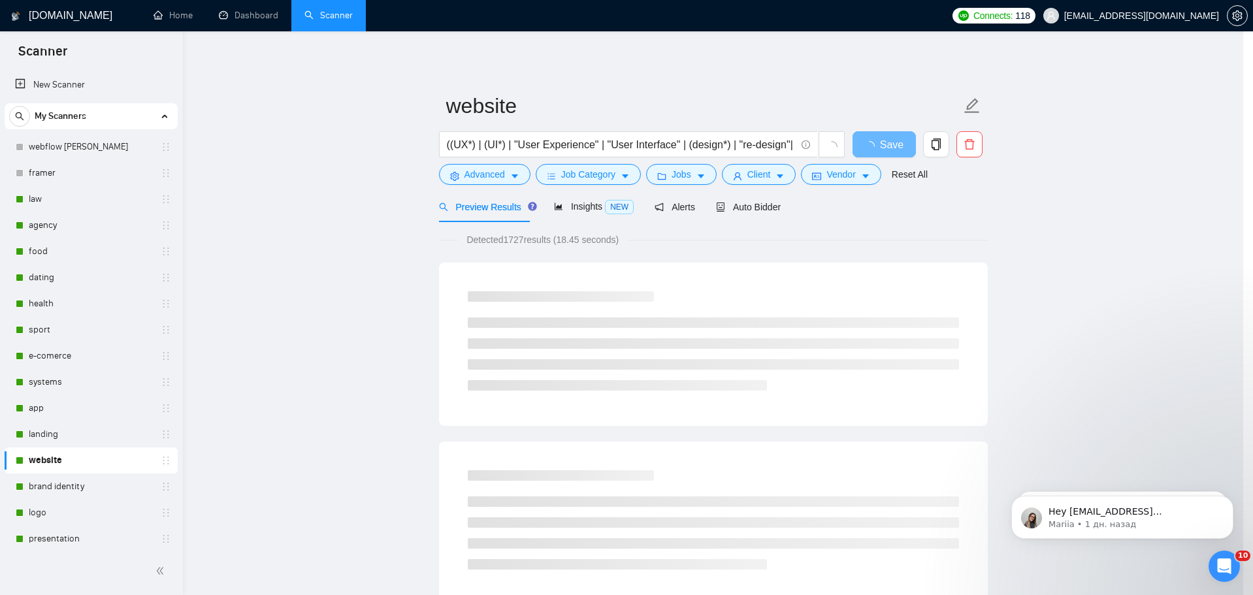
scroll to position [0, 0]
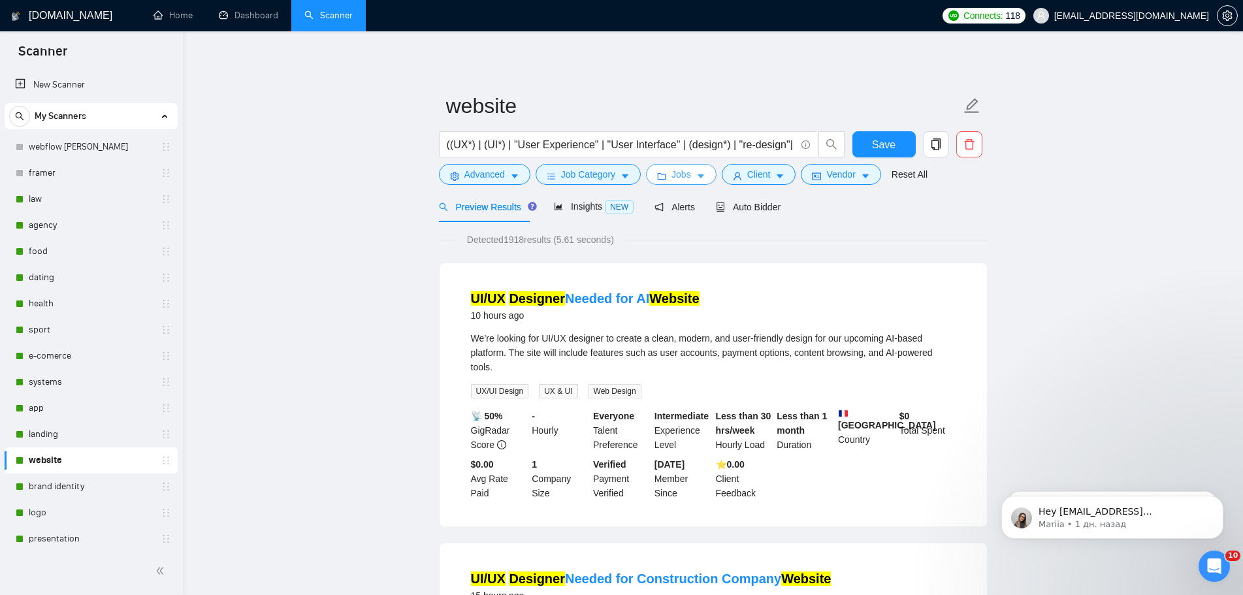
click at [681, 179] on span "Jobs" at bounding box center [682, 174] width 20 height 14
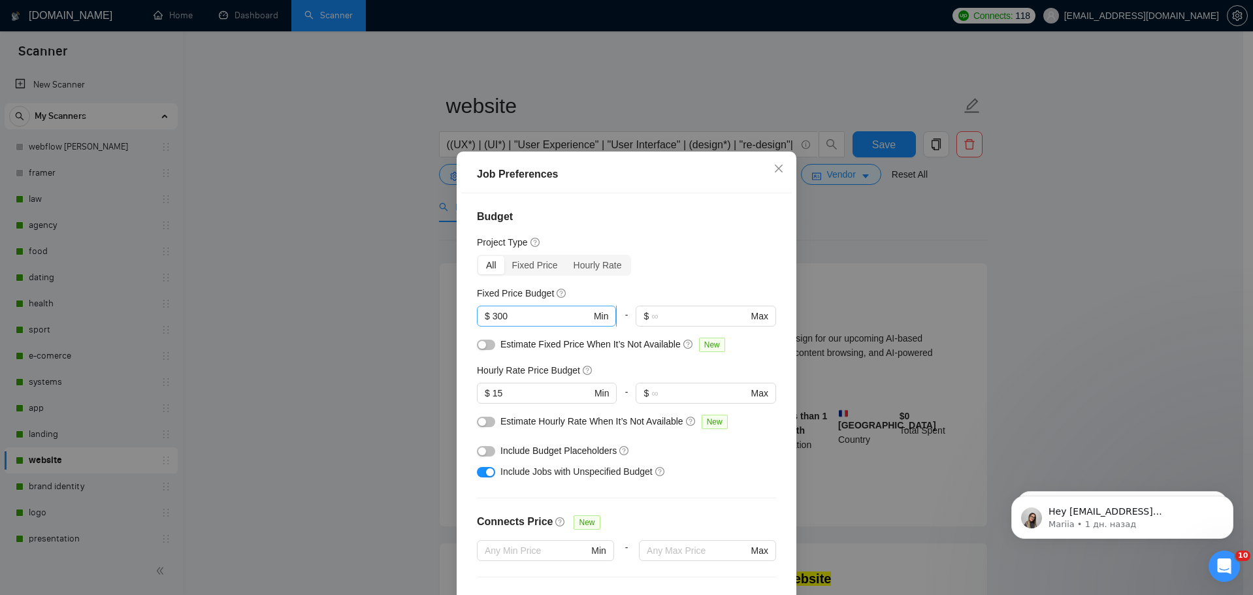
click at [533, 321] on input "300" at bounding box center [542, 316] width 99 height 14
drag, startPoint x: 505, startPoint y: 319, endPoint x: 485, endPoint y: 318, distance: 20.3
click at [485, 318] on span "$ 300 Min" at bounding box center [546, 316] width 139 height 21
type input "800"
click at [522, 394] on input "15" at bounding box center [542, 393] width 99 height 14
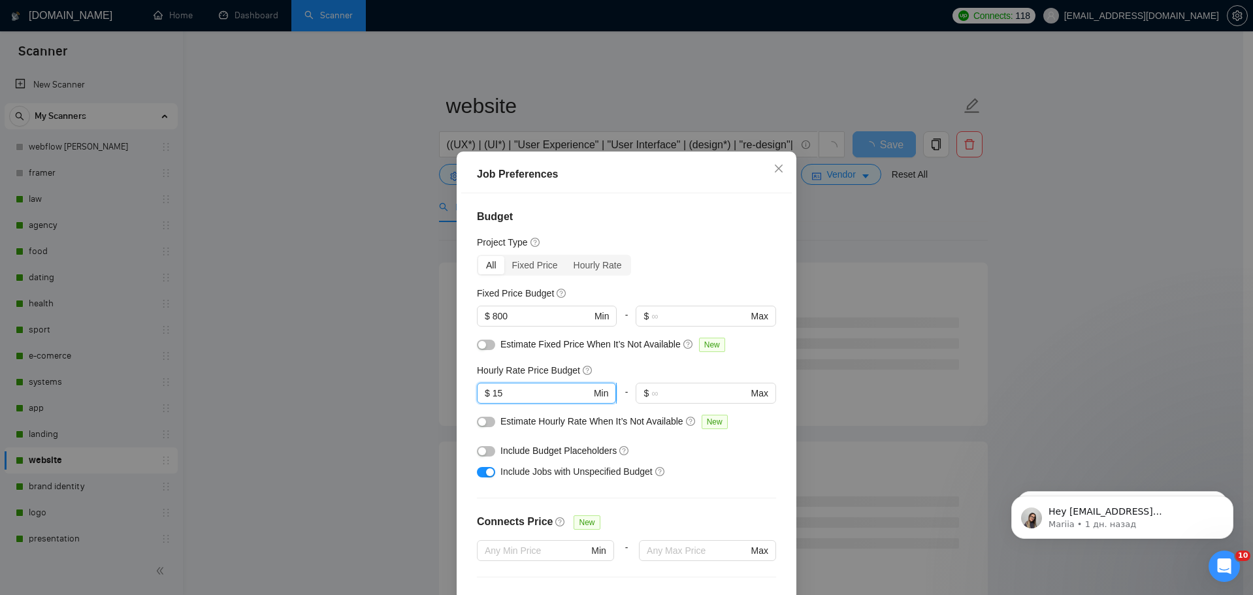
type input "1"
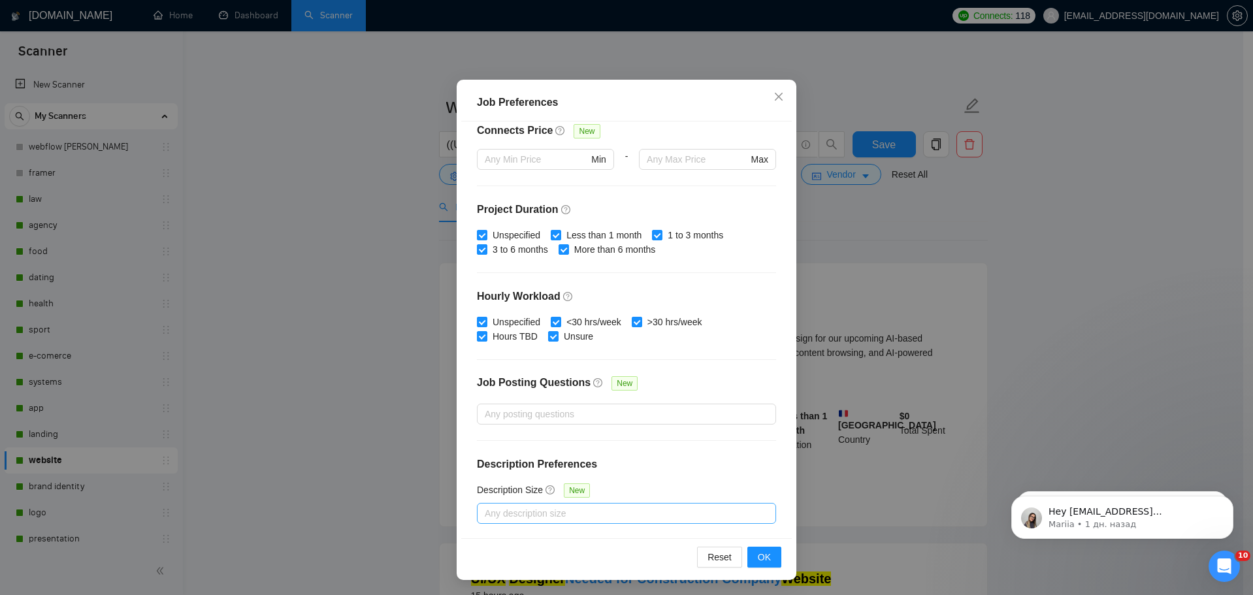
scroll to position [73, 0]
type input "30"
click at [763, 556] on span "OK" at bounding box center [764, 556] width 13 height 14
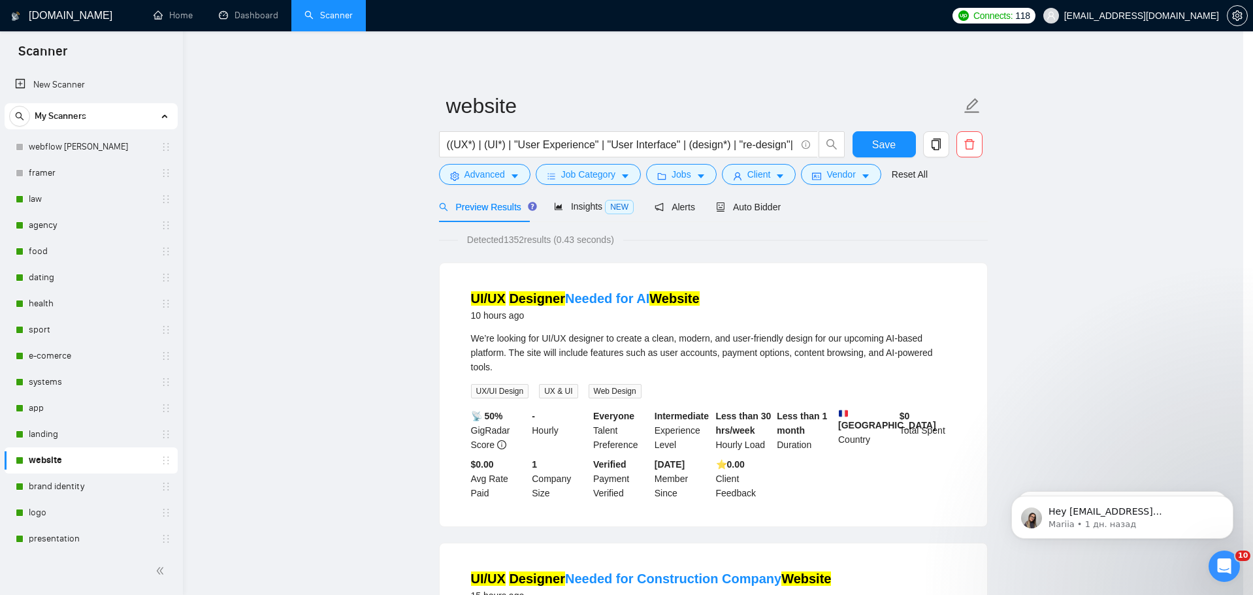
scroll to position [0, 0]
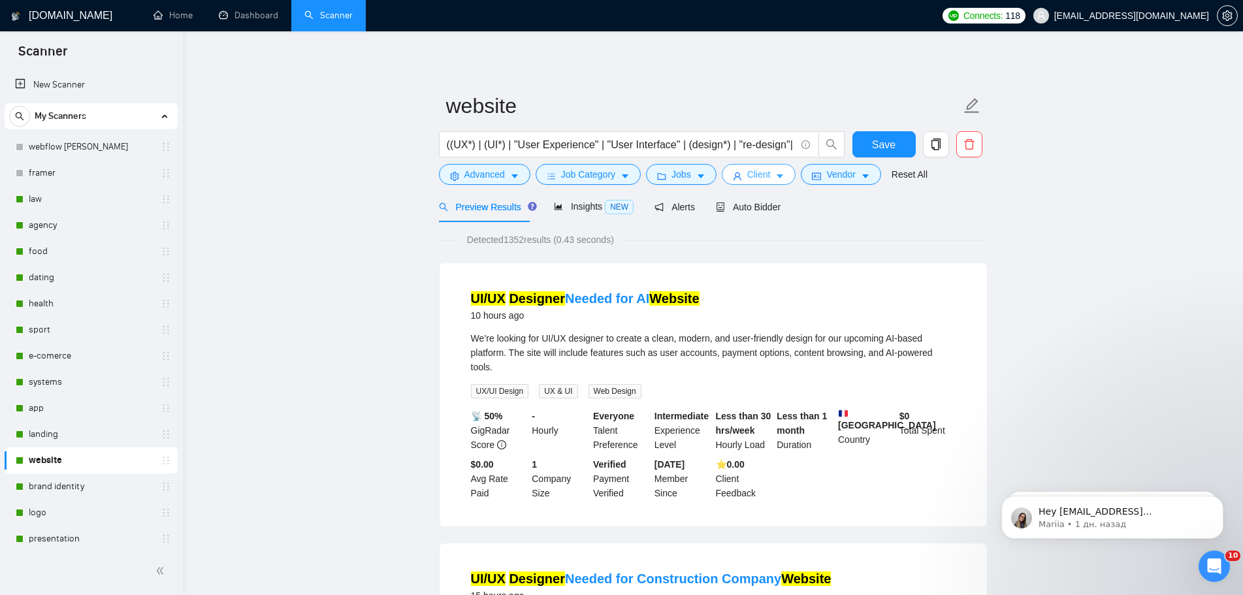
click at [754, 171] on span "Client" at bounding box center [759, 174] width 24 height 14
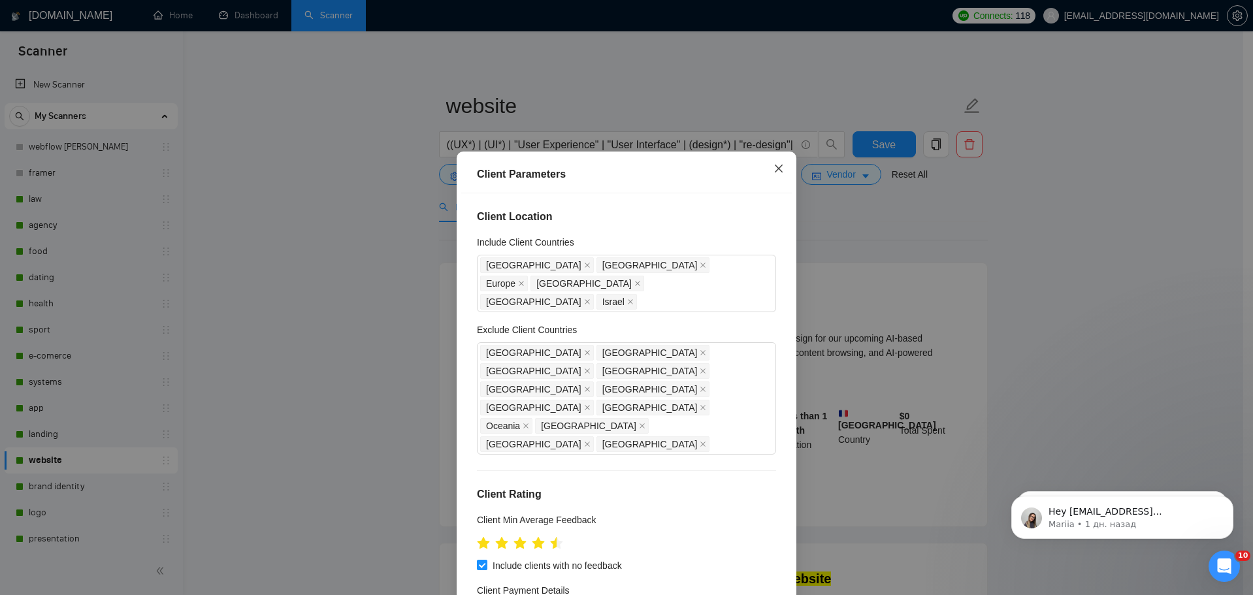
click at [776, 166] on icon "close" at bounding box center [779, 168] width 10 height 10
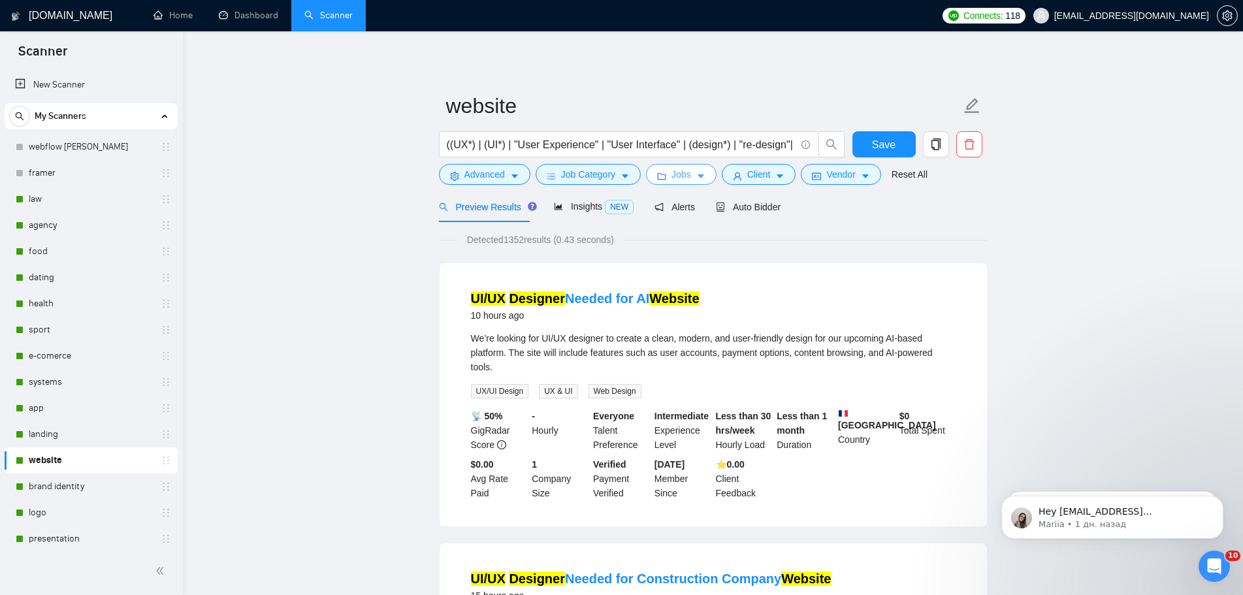
click at [672, 174] on span "Jobs" at bounding box center [682, 174] width 20 height 14
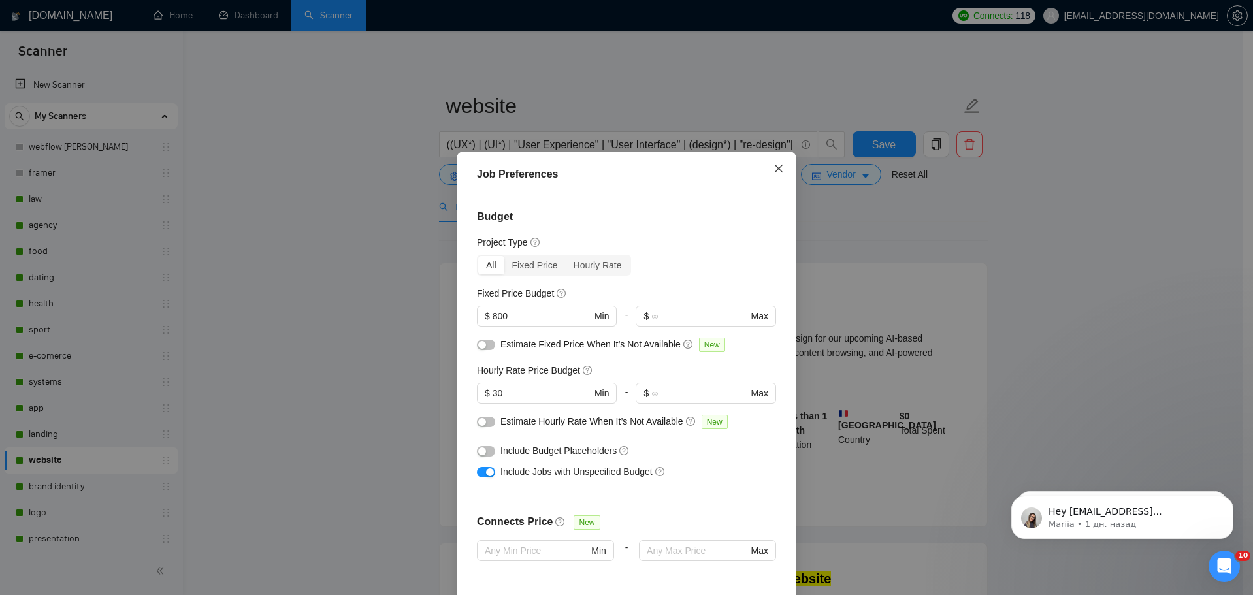
click at [774, 163] on span "Close" at bounding box center [778, 169] width 35 height 35
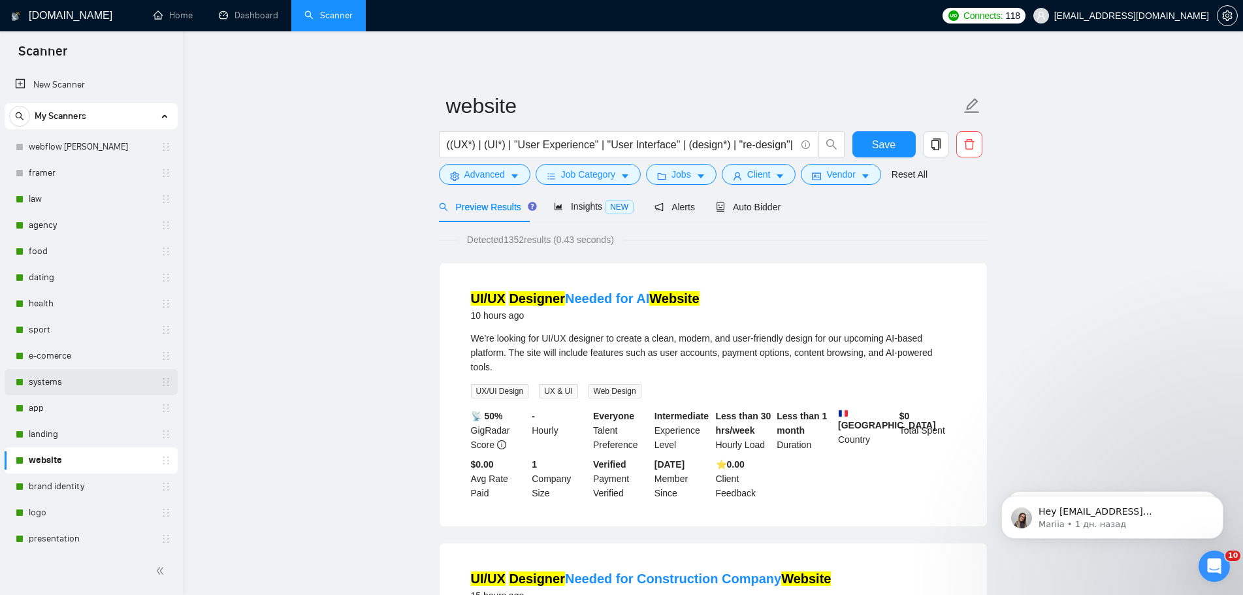
click at [55, 380] on link "systems" at bounding box center [91, 382] width 124 height 26
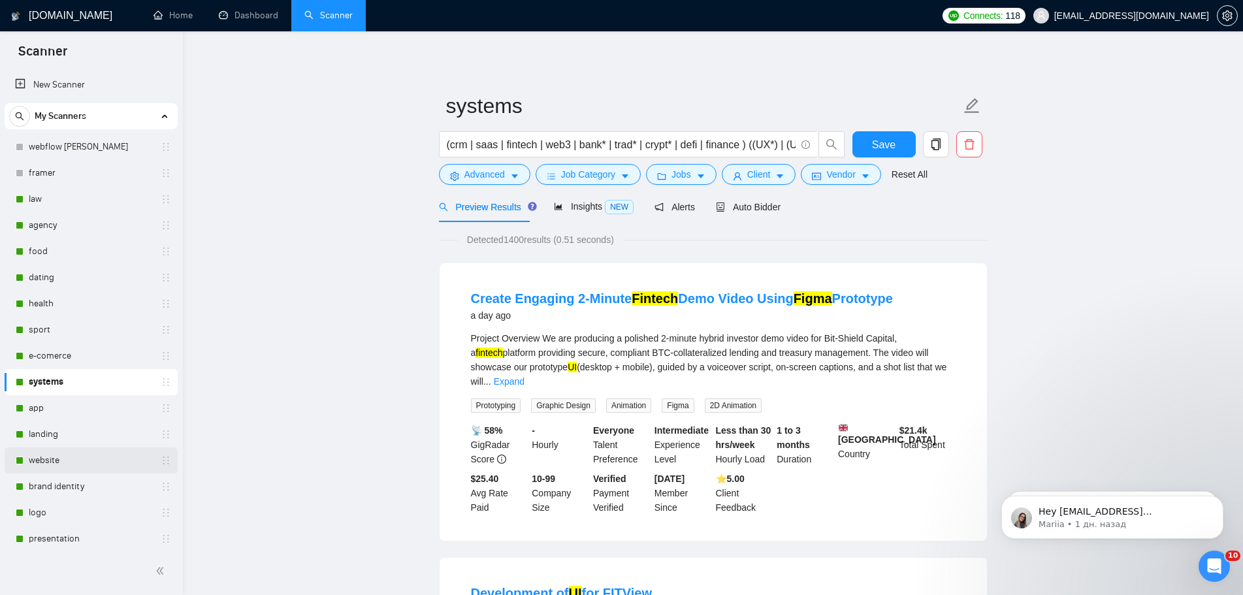
click at [48, 459] on link "website" at bounding box center [91, 461] width 124 height 26
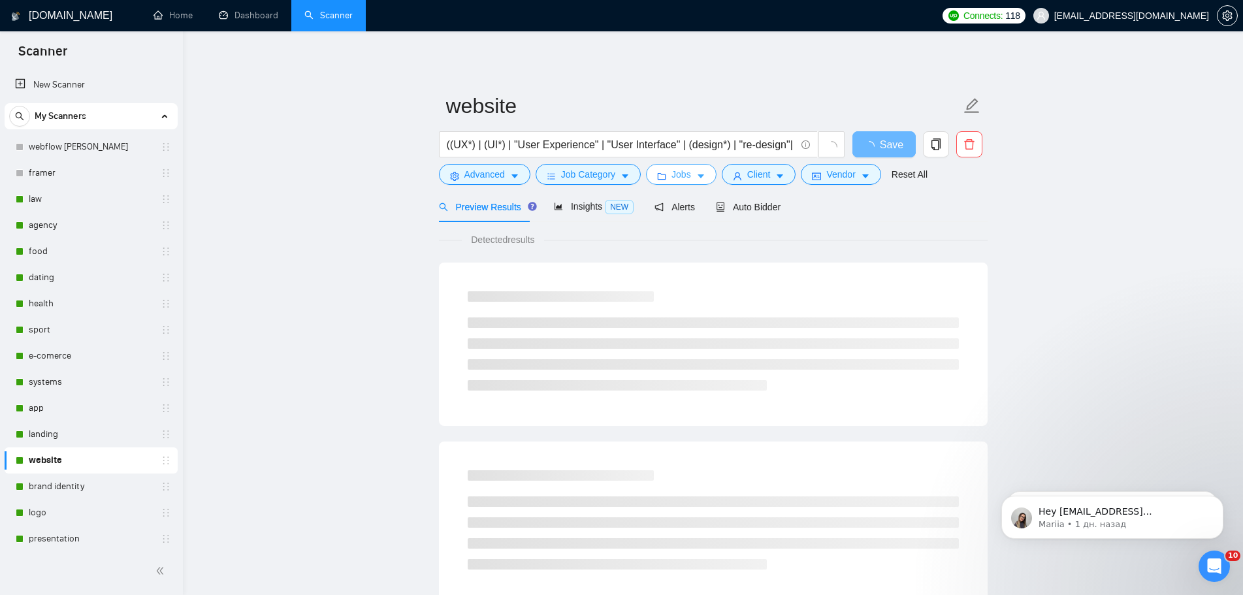
click at [692, 176] on button "Jobs" at bounding box center [681, 174] width 71 height 21
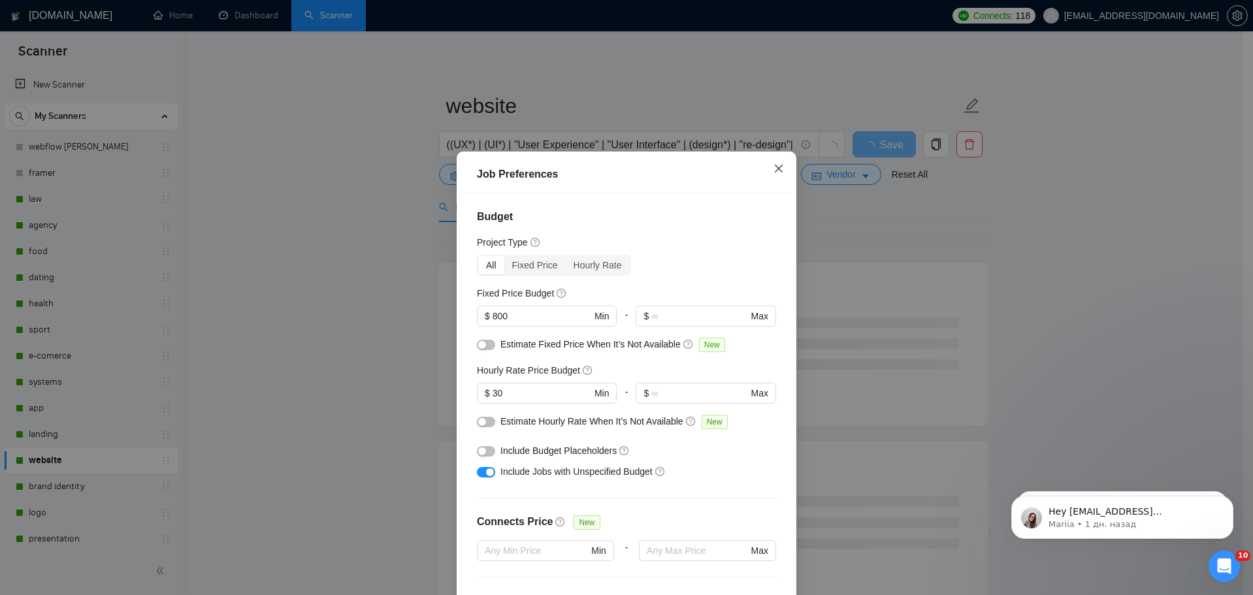
click at [781, 170] on span "Close" at bounding box center [778, 169] width 35 height 35
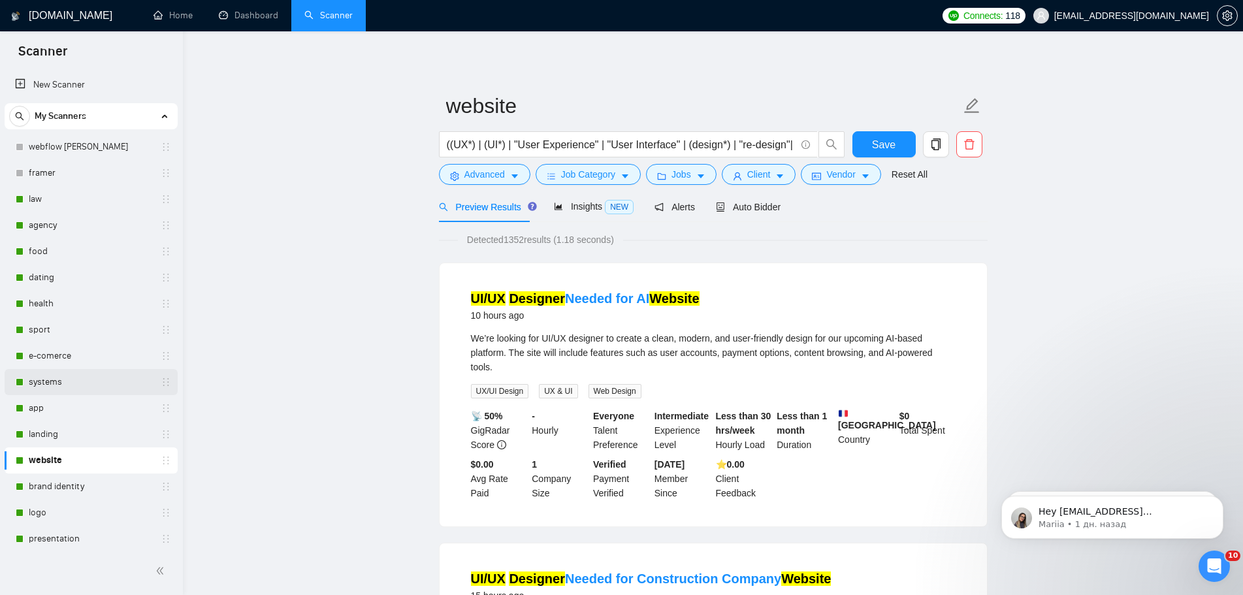
click at [60, 381] on link "systems" at bounding box center [91, 382] width 124 height 26
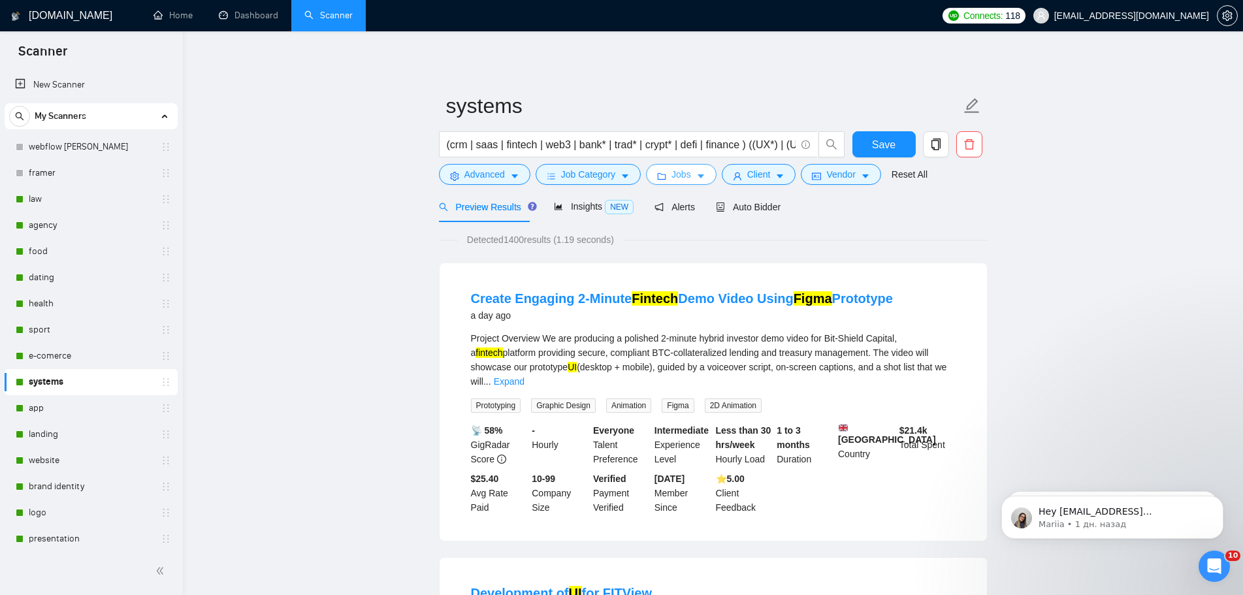
click at [696, 172] on icon "caret-down" at bounding box center [700, 176] width 9 height 9
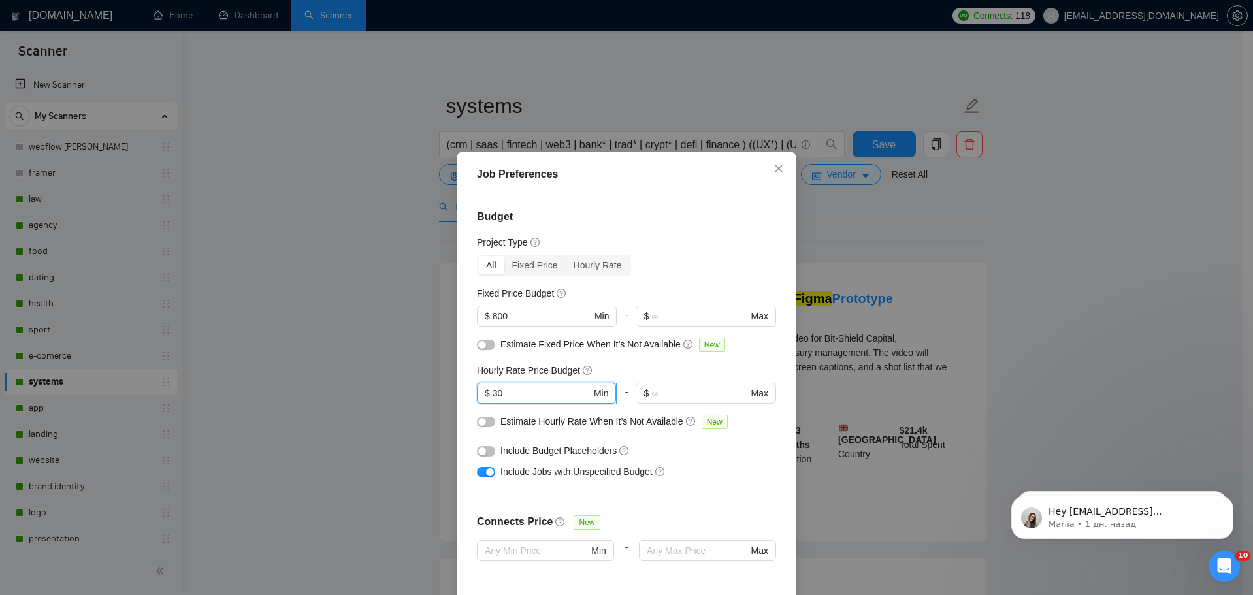
drag, startPoint x: 522, startPoint y: 395, endPoint x: 487, endPoint y: 400, distance: 35.6
click at [487, 400] on span "$ 30 Min" at bounding box center [546, 393] width 139 height 21
type input "10"
drag, startPoint x: 512, startPoint y: 318, endPoint x: 474, endPoint y: 316, distance: 38.6
click at [477, 316] on span "$ 800 Min" at bounding box center [546, 316] width 139 height 21
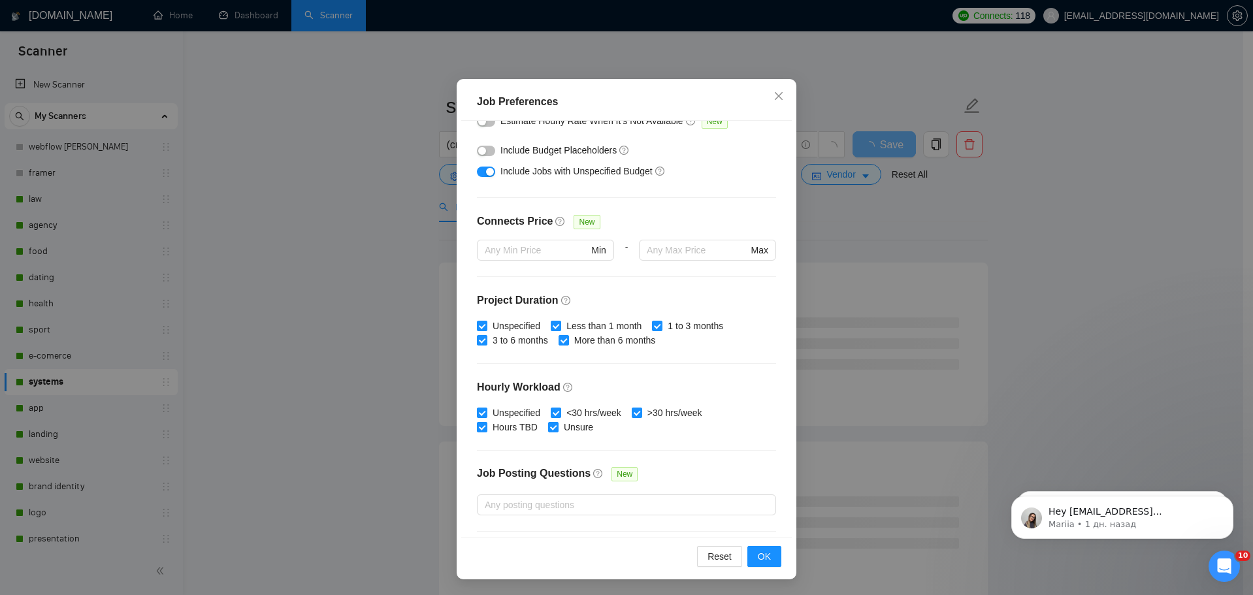
scroll to position [319, 0]
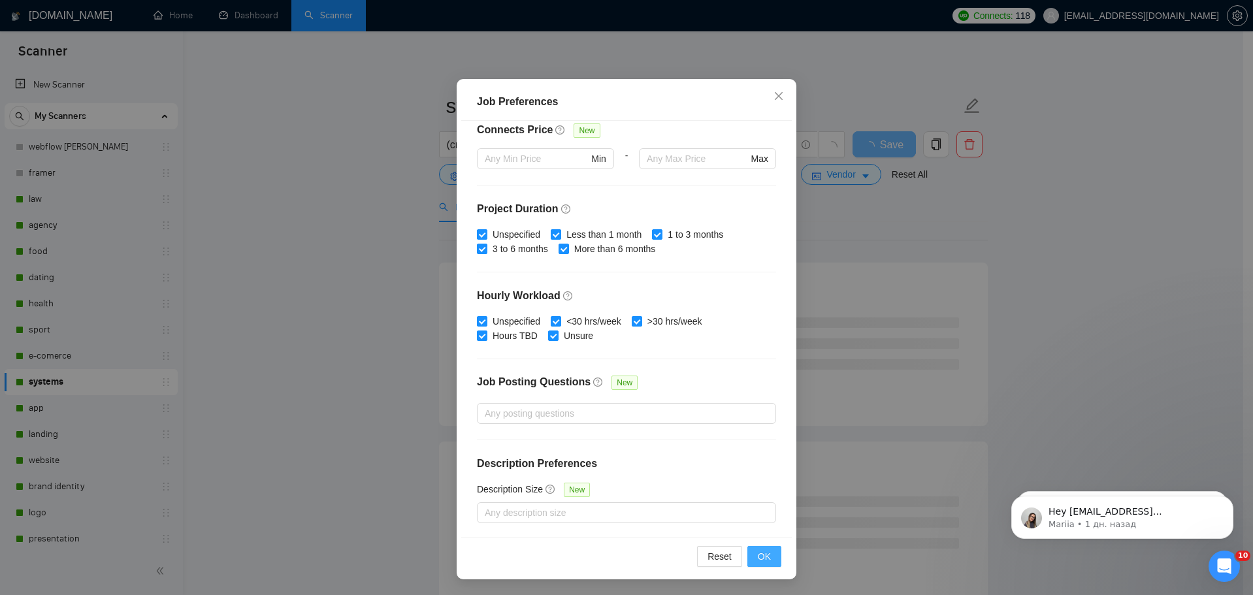
type input "200"
click at [758, 552] on span "OK" at bounding box center [764, 556] width 13 height 14
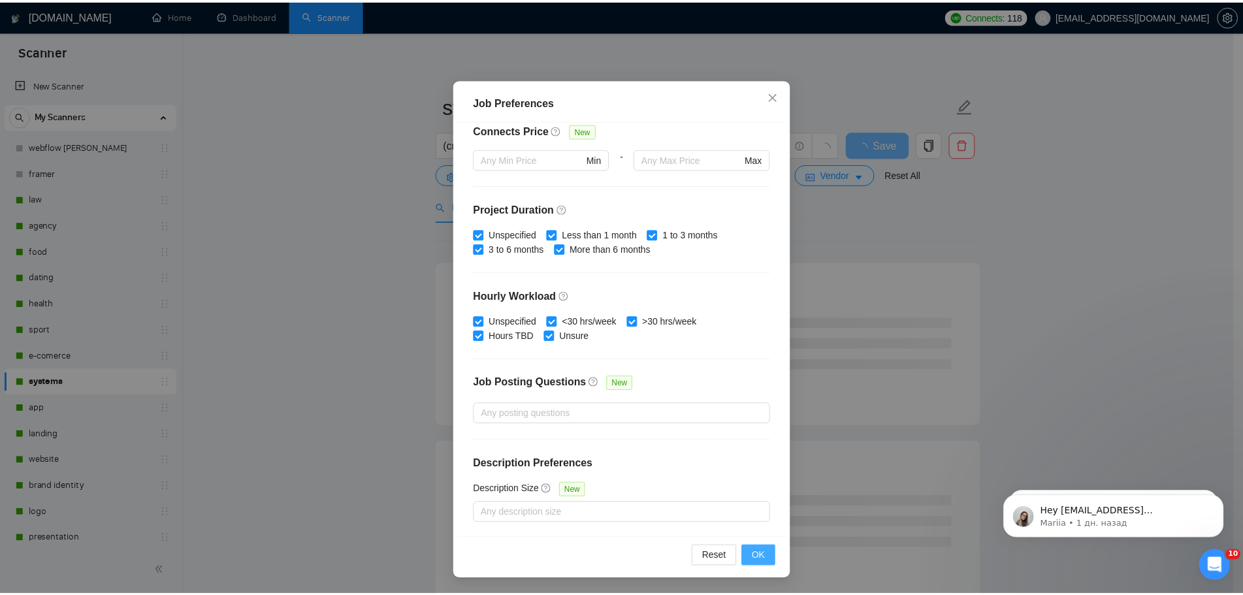
scroll to position [0, 0]
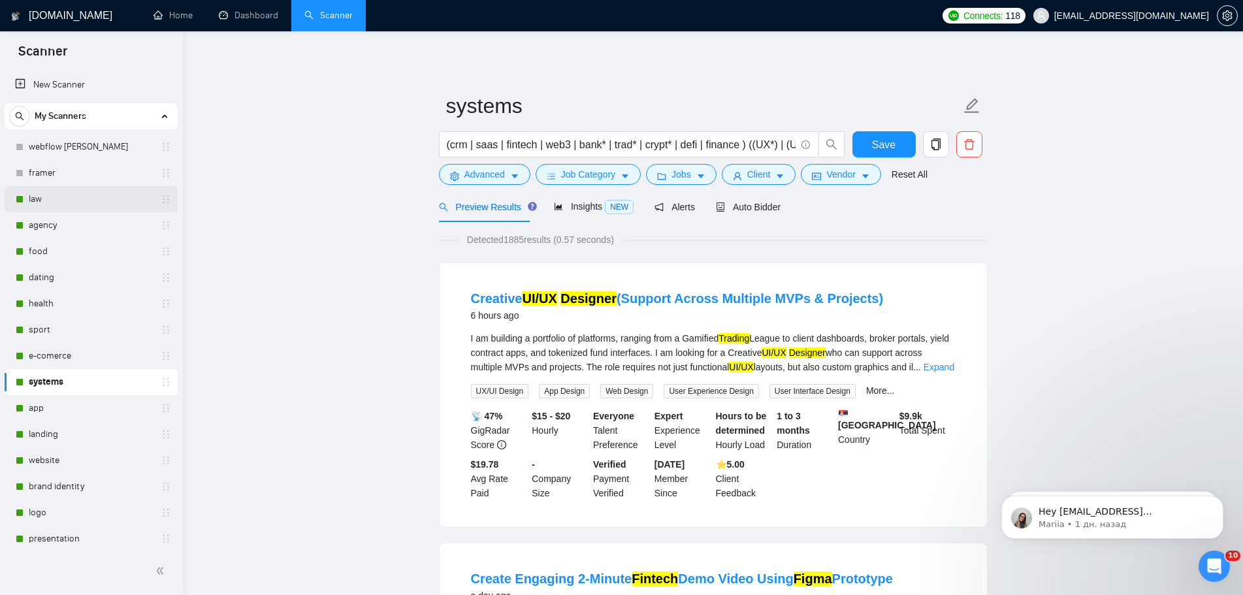
click at [37, 206] on link "law" at bounding box center [91, 199] width 124 height 26
